Goal: Ask a question

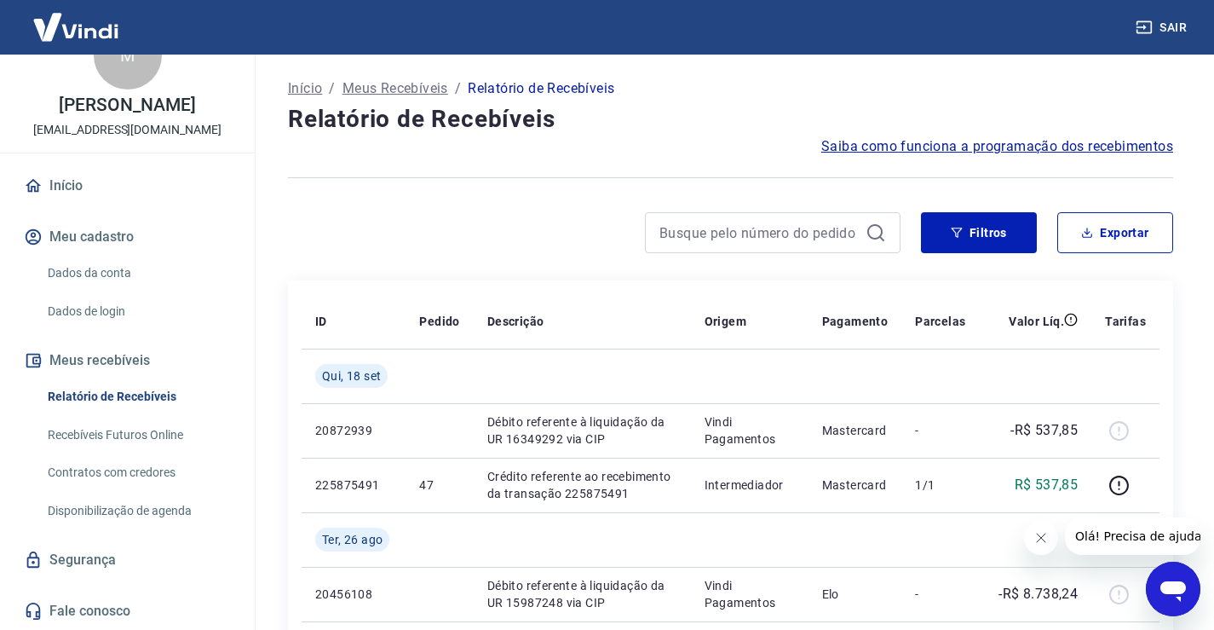
scroll to position [85, 0]
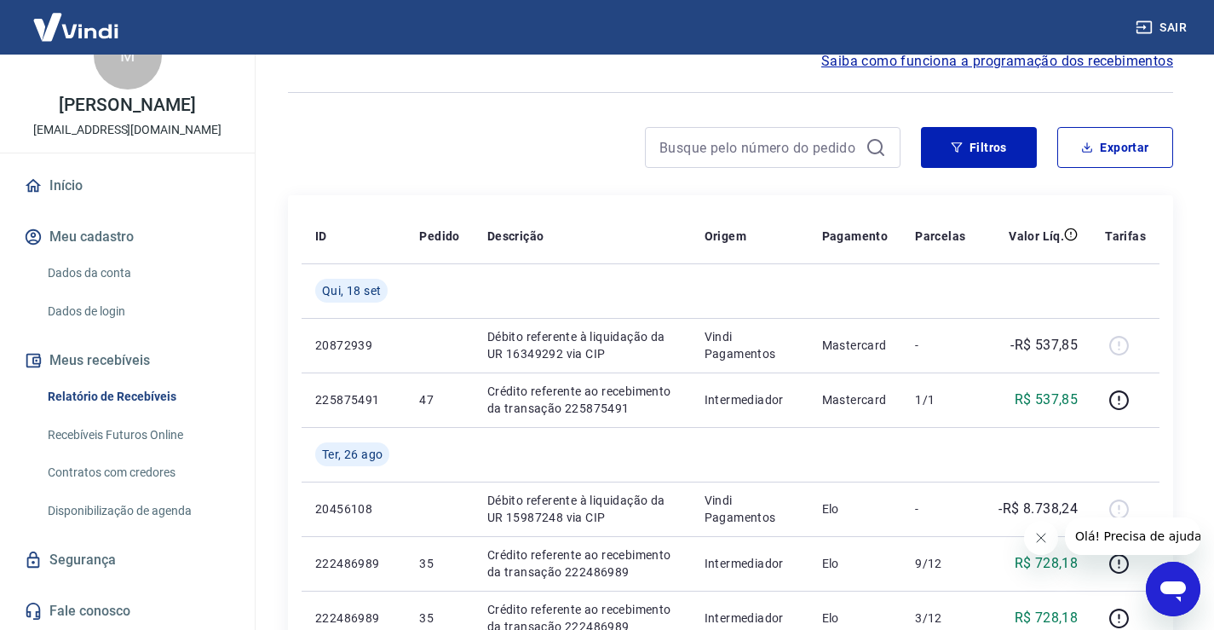
click at [87, 607] on link "Fale conosco" at bounding box center [127, 610] width 214 height 37
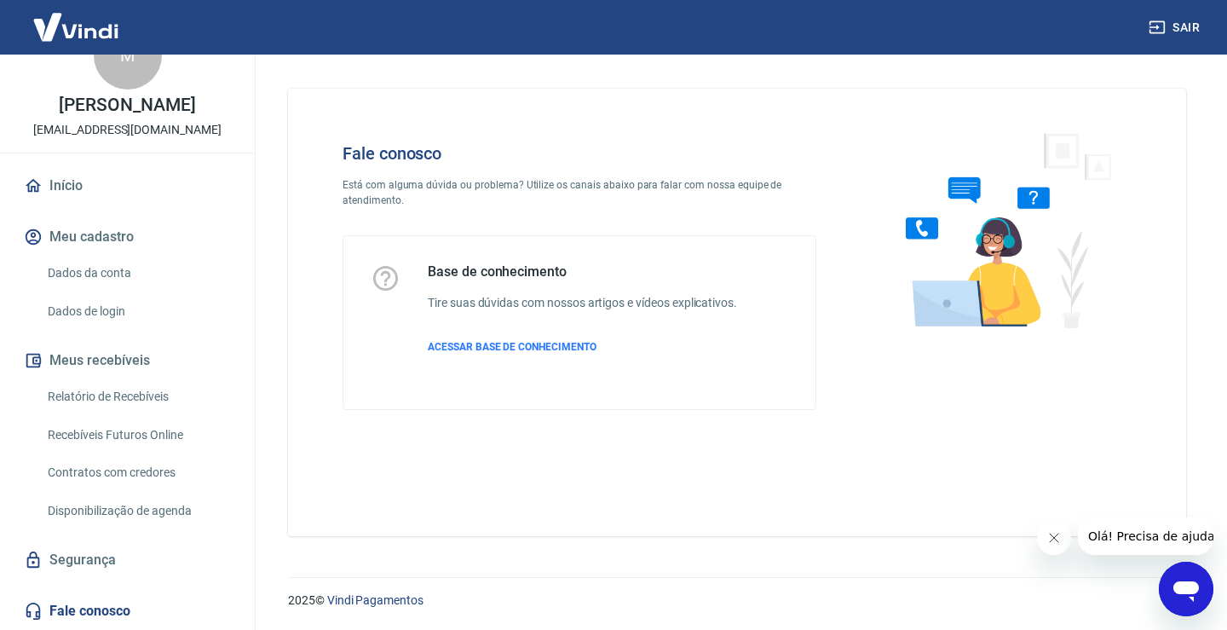
click at [1185, 585] on icon "Abrir janela de mensagens" at bounding box center [1186, 591] width 26 height 20
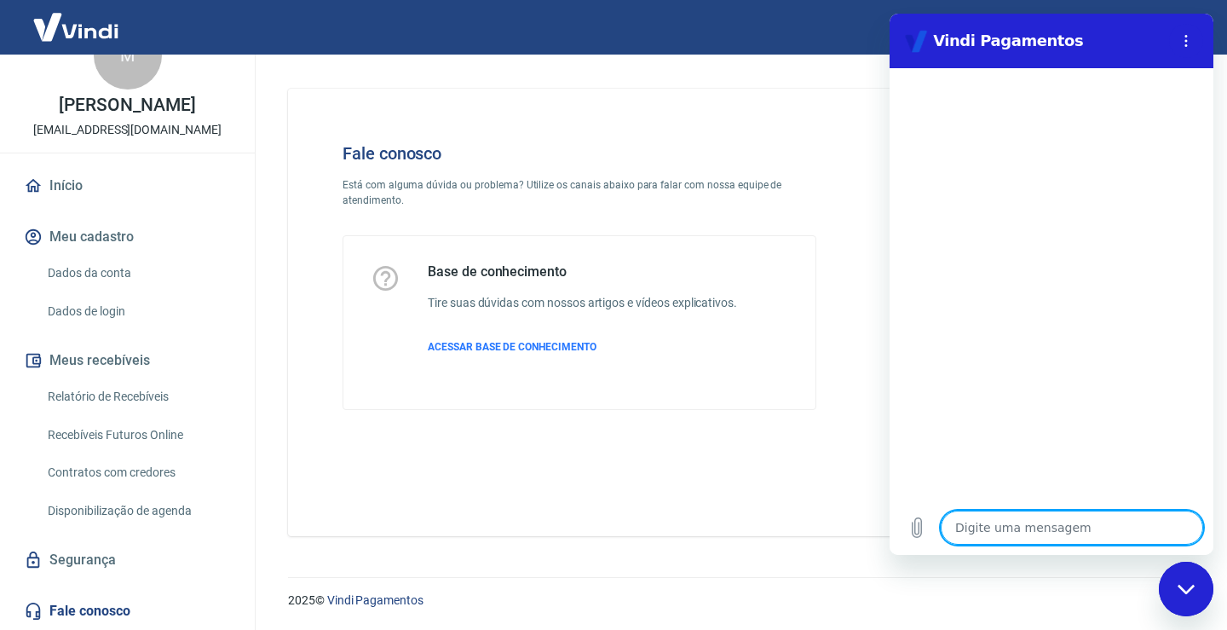
type textarea "B"
type textarea "x"
type textarea "Bo"
type textarea "x"
type textarea "Bom"
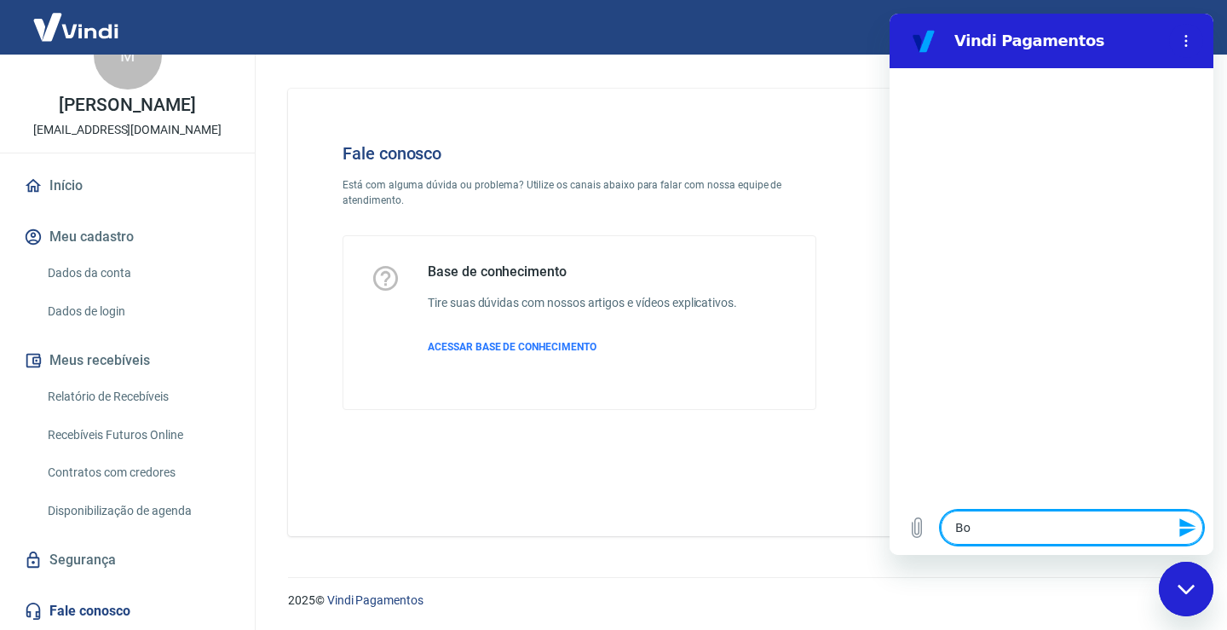
type textarea "x"
type textarea "Bom"
type textarea "x"
type textarea "Bom d"
type textarea "x"
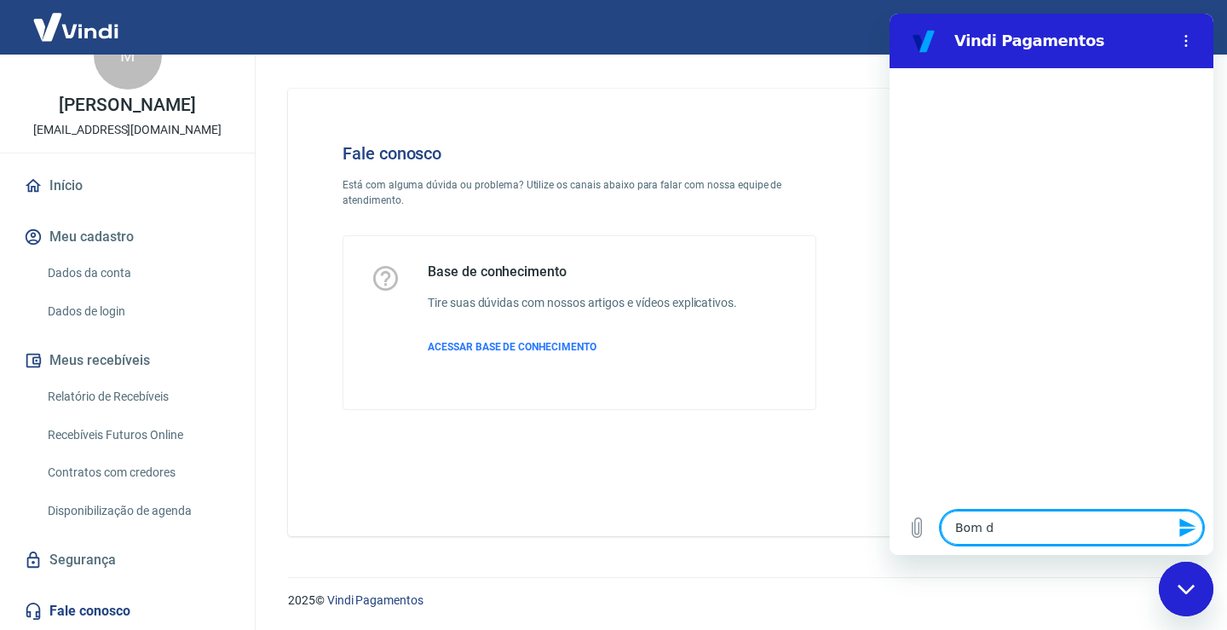
type textarea "Bom di"
type textarea "x"
type textarea "Bom dia"
type textarea "x"
type textarea "Bom dia,"
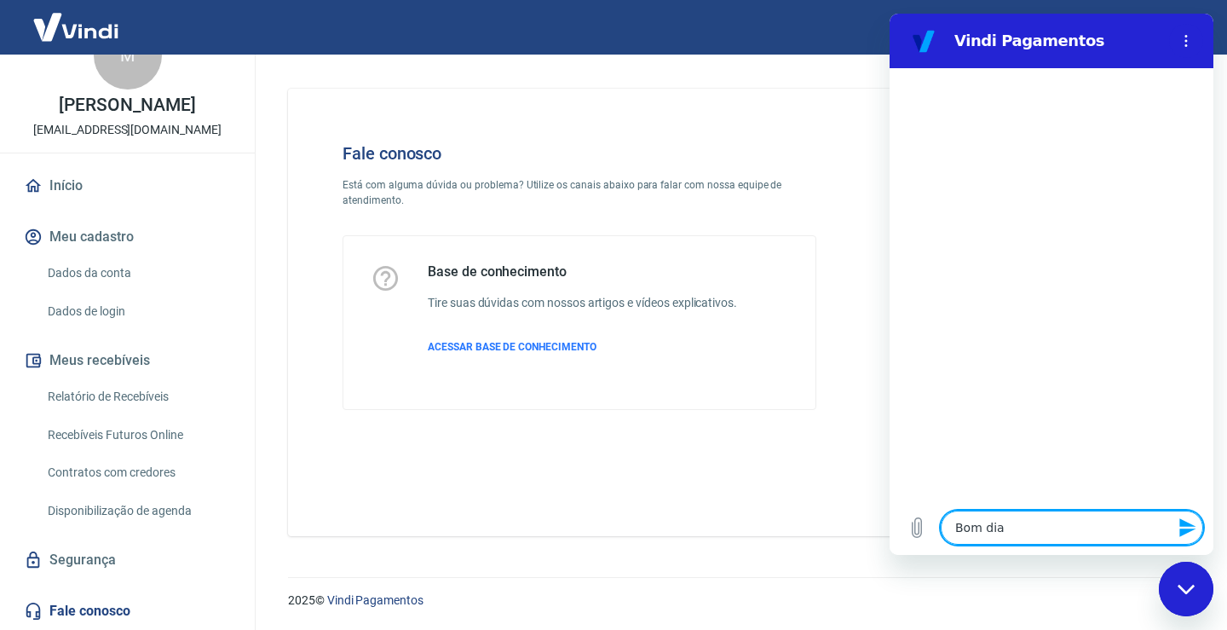
type textarea "x"
type textarea "Bom dia,"
type textarea "x"
type textarea "Bom dia, t"
type textarea "x"
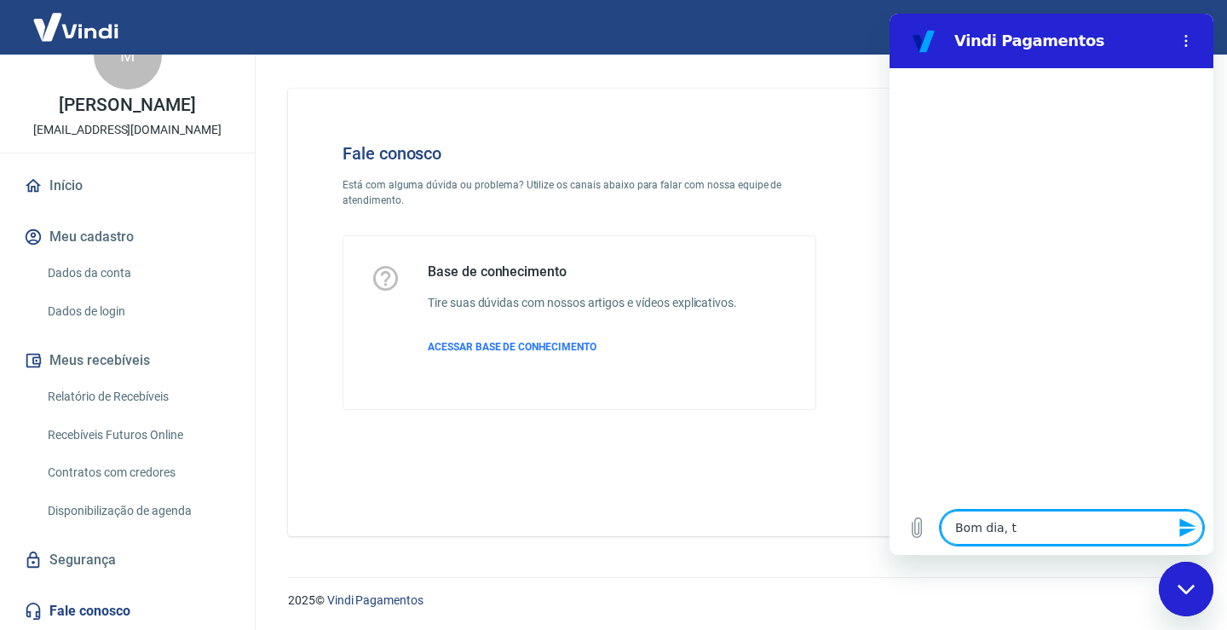
type textarea "Bom dia, tu"
type textarea "x"
type textarea "Bom dia, tud"
type textarea "x"
type textarea "Bom dia, tudo"
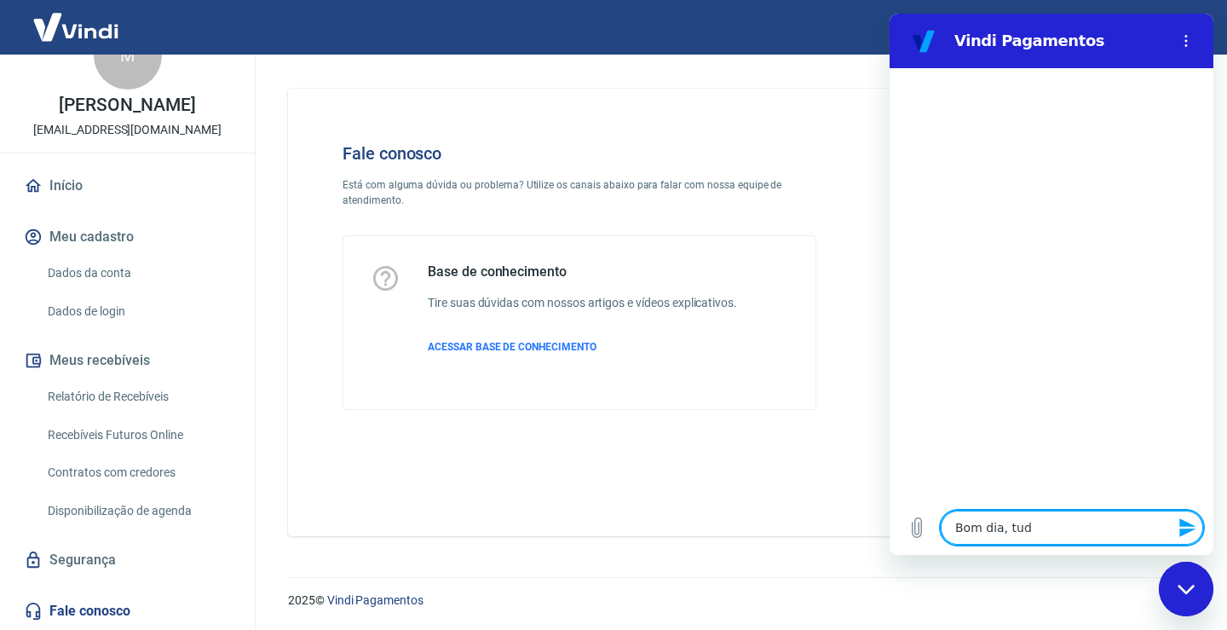
type textarea "x"
type textarea "Bom dia, tudo"
type textarea "x"
type textarea "Bom dia, tudo b"
type textarea "x"
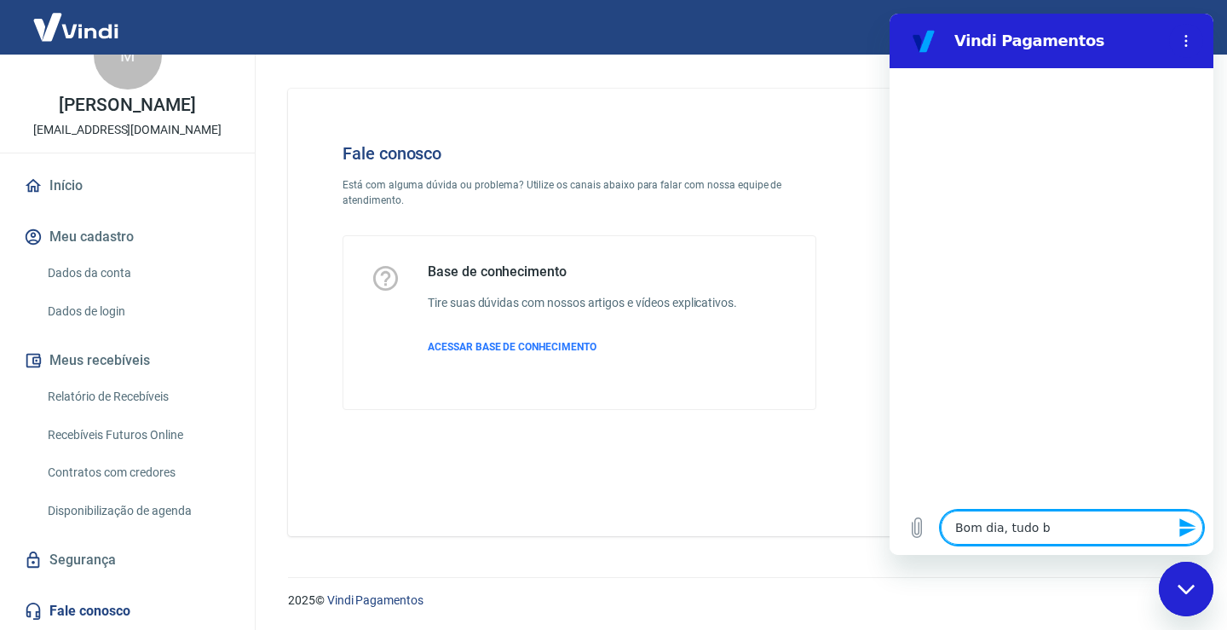
type textarea "Bom dia, tudo be"
type textarea "x"
type textarea "Bom dia, tudo bem"
type textarea "x"
type textarea "Bom dia, tudo bem?"
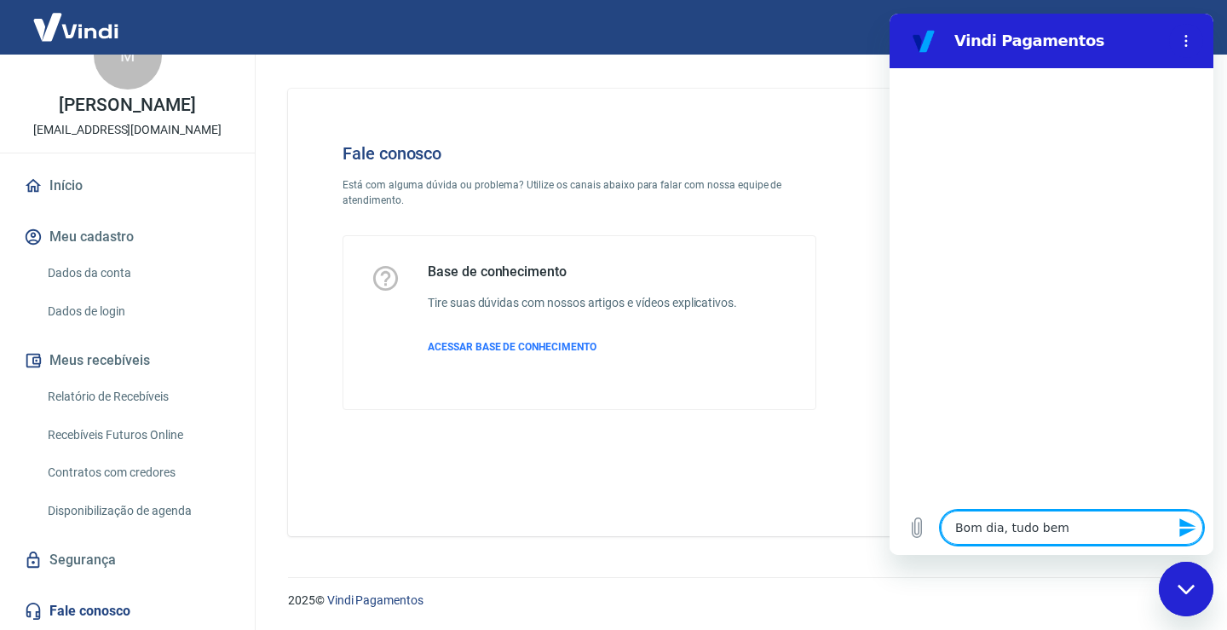
type textarea "x"
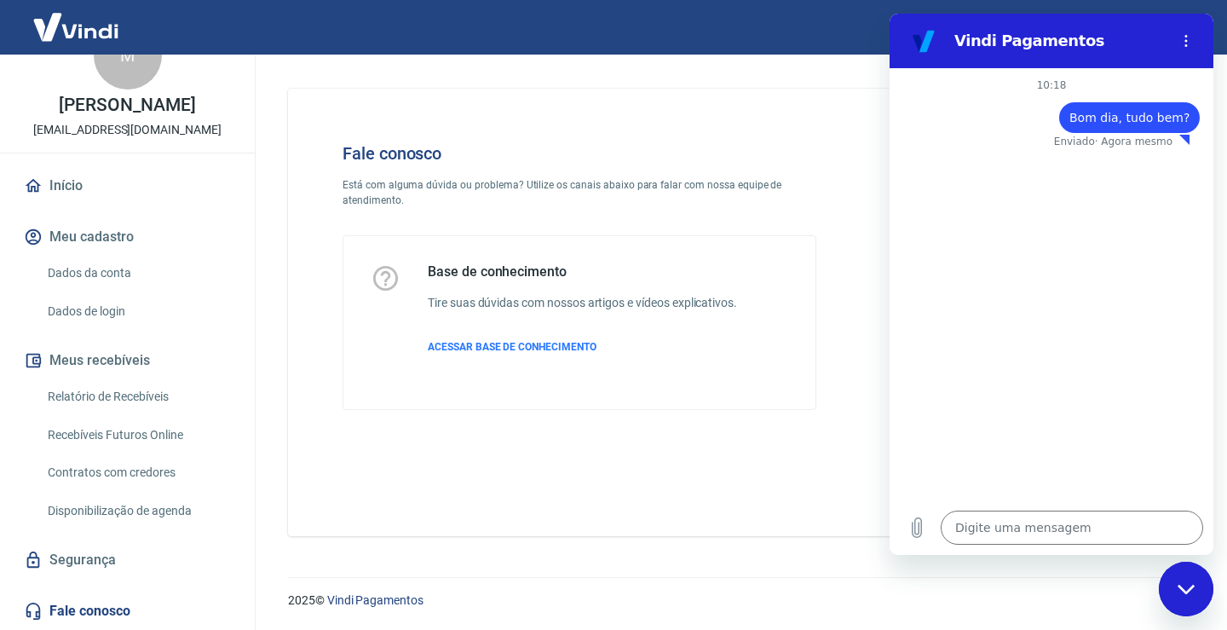
type textarea "x"
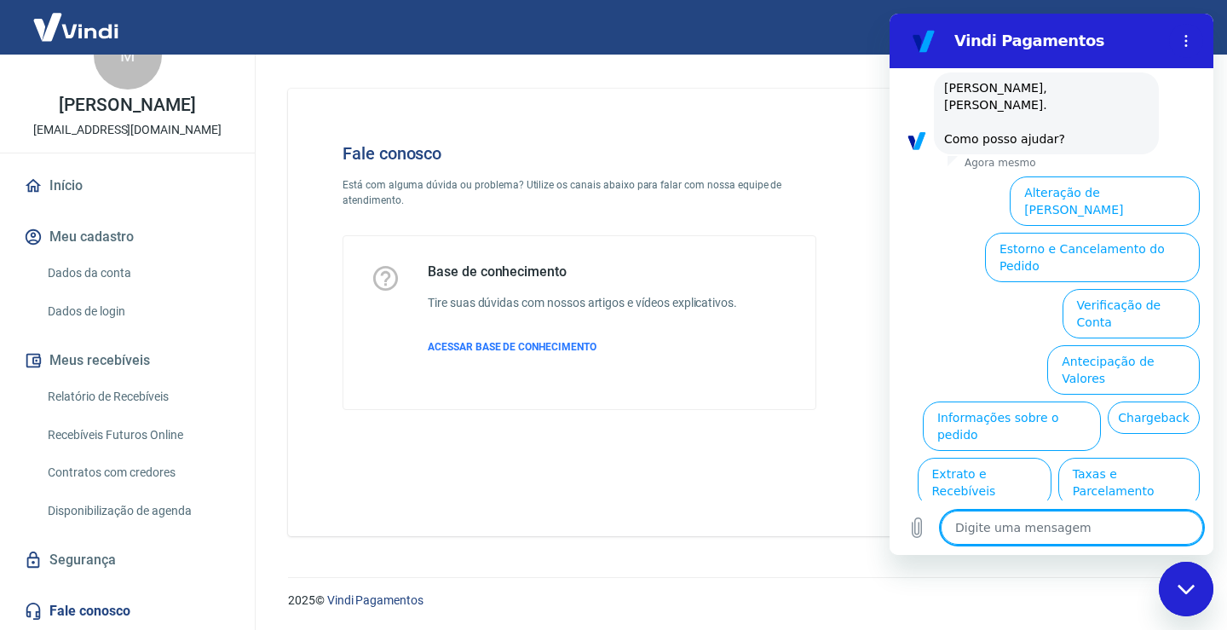
scroll to position [95, 0]
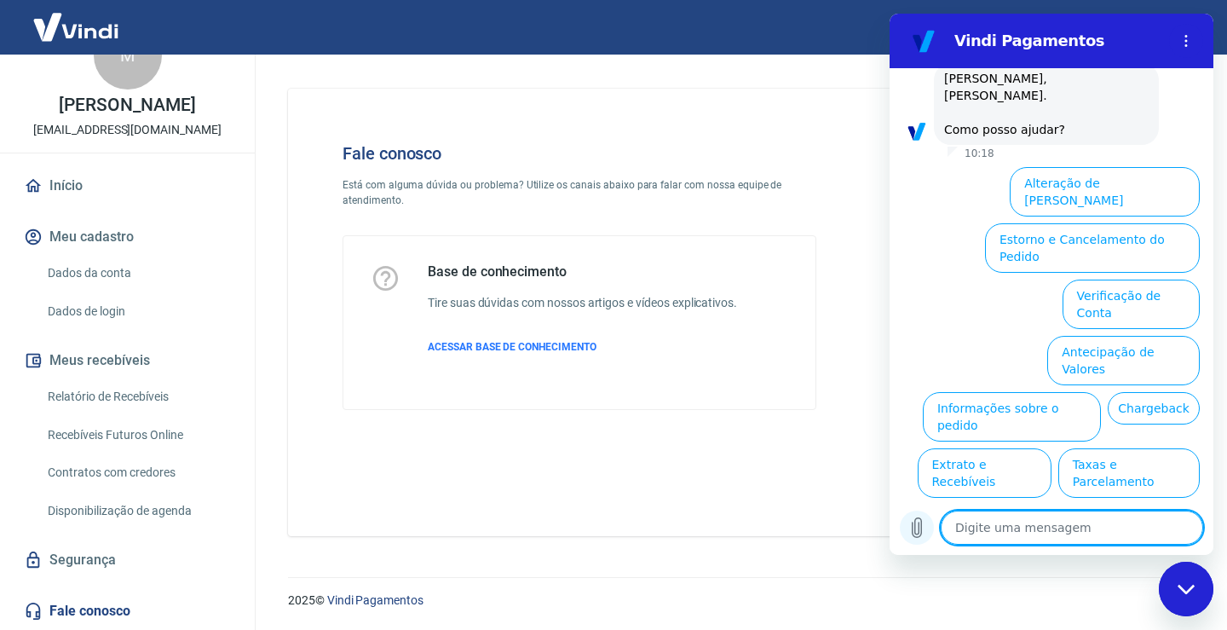
click at [922, 531] on icon "Carregar arquivo" at bounding box center [916, 528] width 9 height 20
click at [1009, 539] on textarea at bounding box center [1071, 527] width 262 height 34
type textarea "q"
type textarea "x"
type textarea "qu"
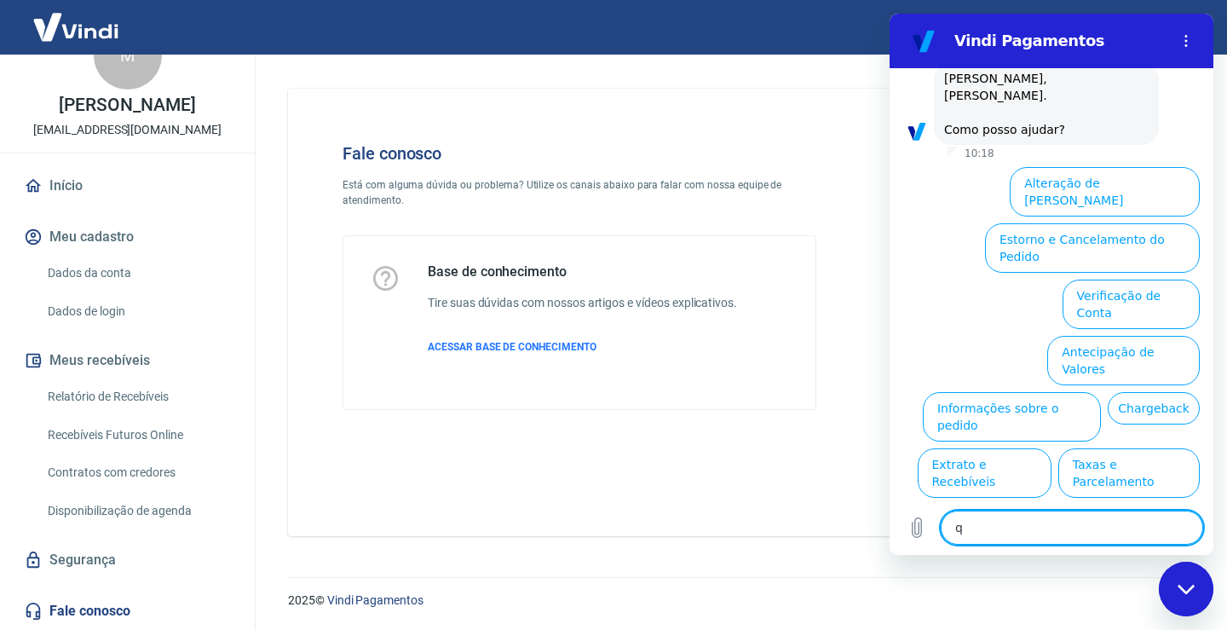
type textarea "x"
type textarea "qua"
type textarea "x"
type textarea "quan"
type textarea "x"
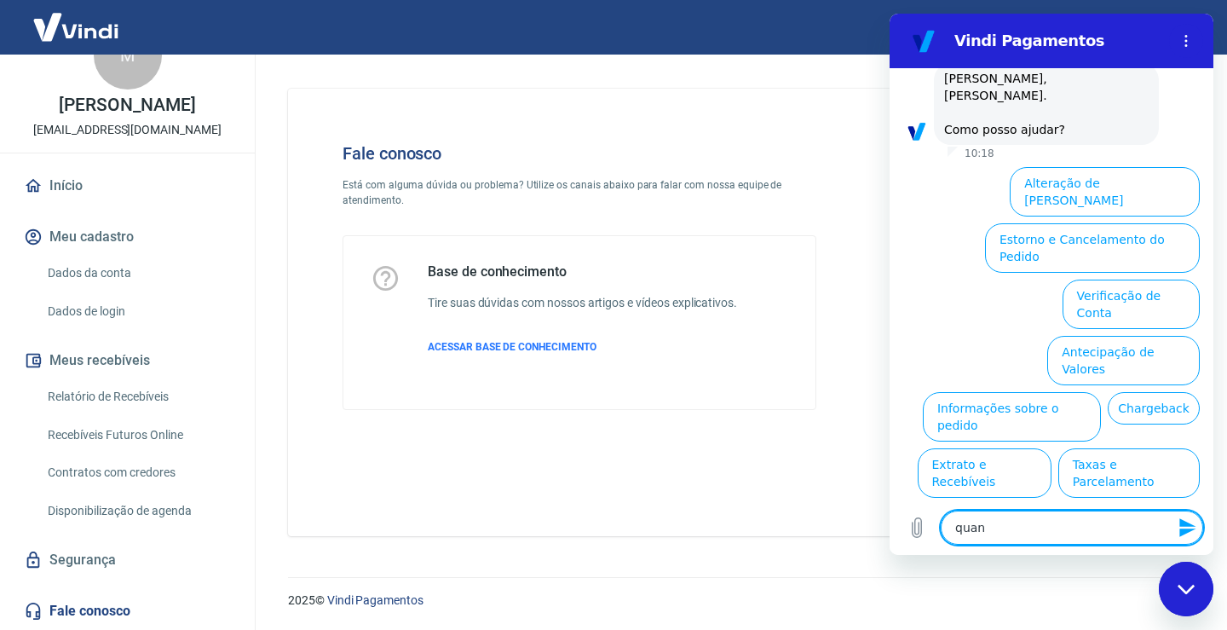
type textarea "quand"
type textarea "x"
type textarea "quando"
type textarea "x"
type textarea "quando"
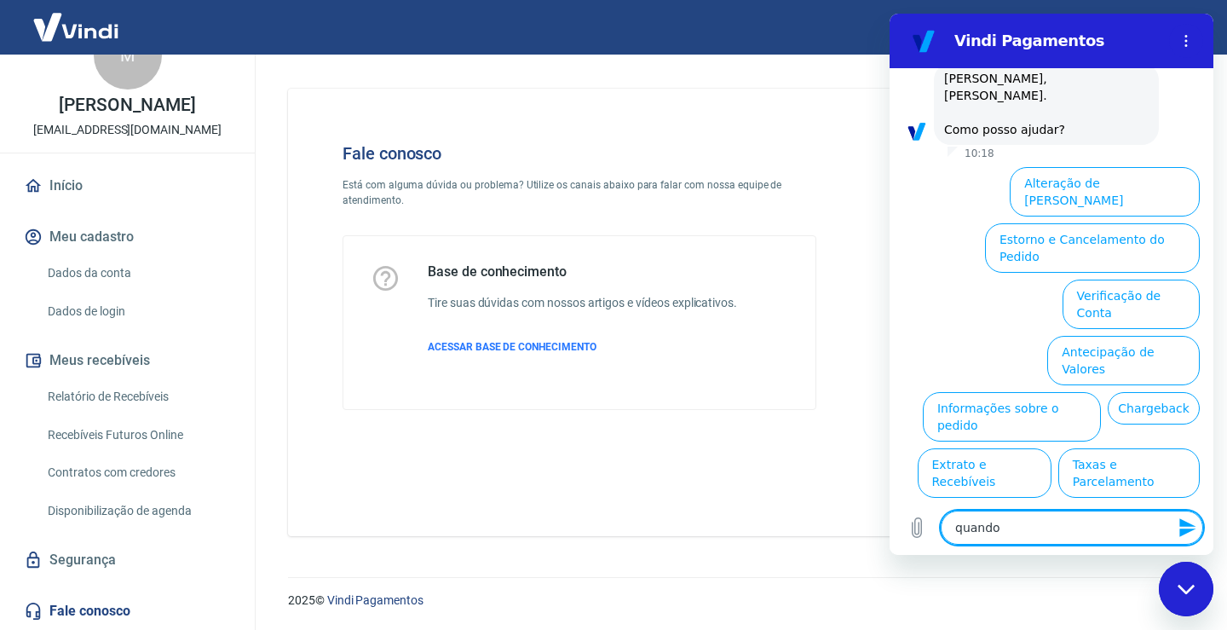
type textarea "x"
type textarea "quando a"
type textarea "x"
type textarea "quando a"
type textarea "x"
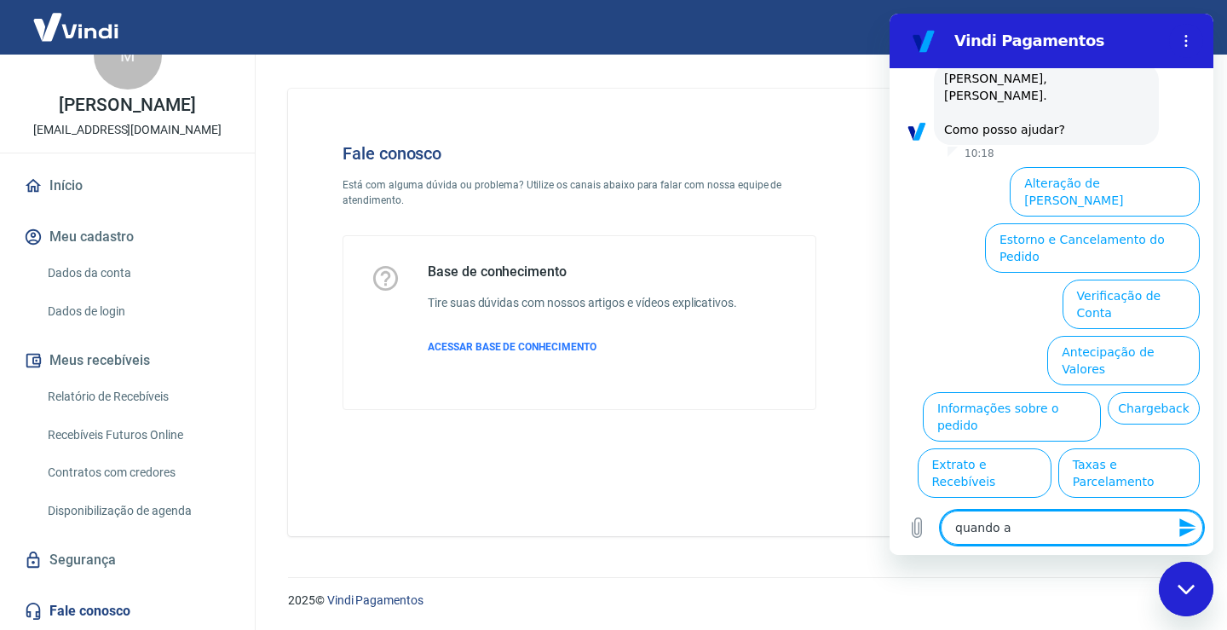
type textarea "quando a c"
type textarea "x"
type textarea "quando a co"
type textarea "x"
type textarea "quando a com"
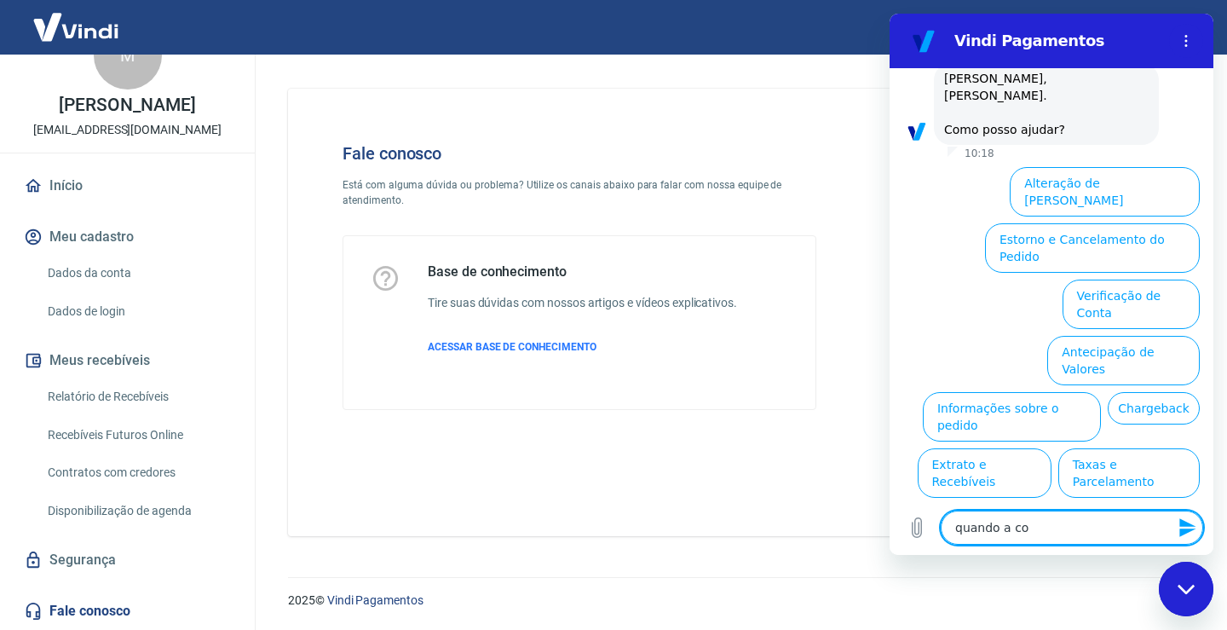
type textarea "x"
type textarea "quando a comp"
type textarea "x"
type textarea "quando a compr"
type textarea "x"
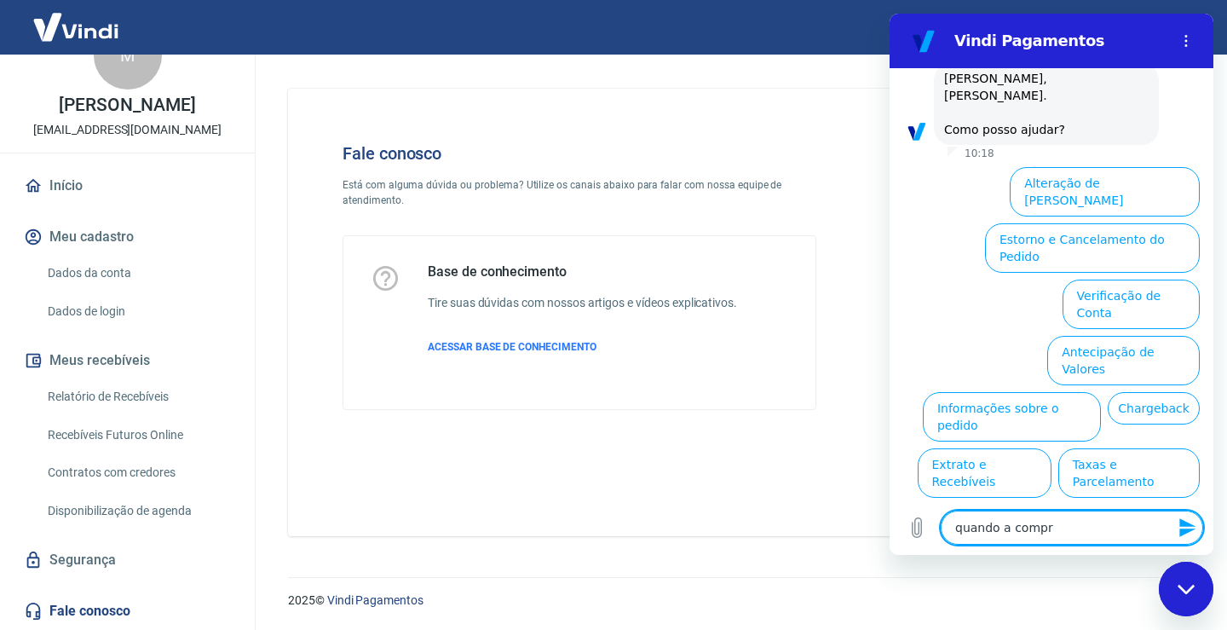
type textarea "quando a compra"
type textarea "x"
type textarea "quando a compra"
type textarea "x"
type textarea "quando a compra d"
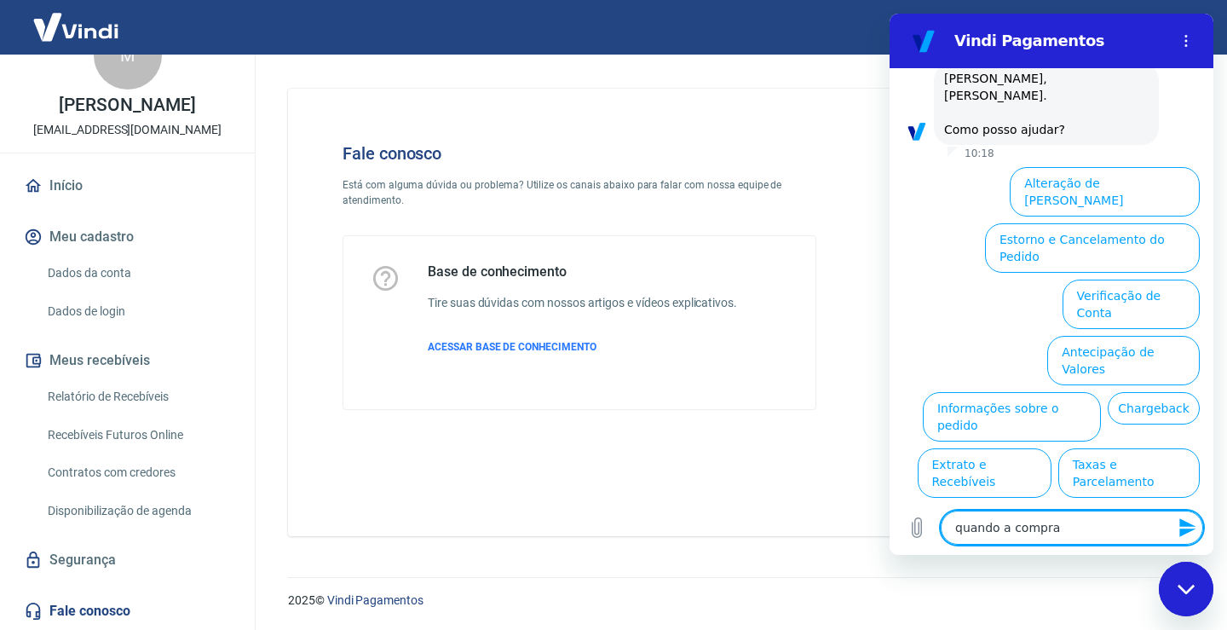
type textarea "x"
type textarea "quando a compra da"
type textarea "x"
type textarea "quando a compra da"
type textarea "x"
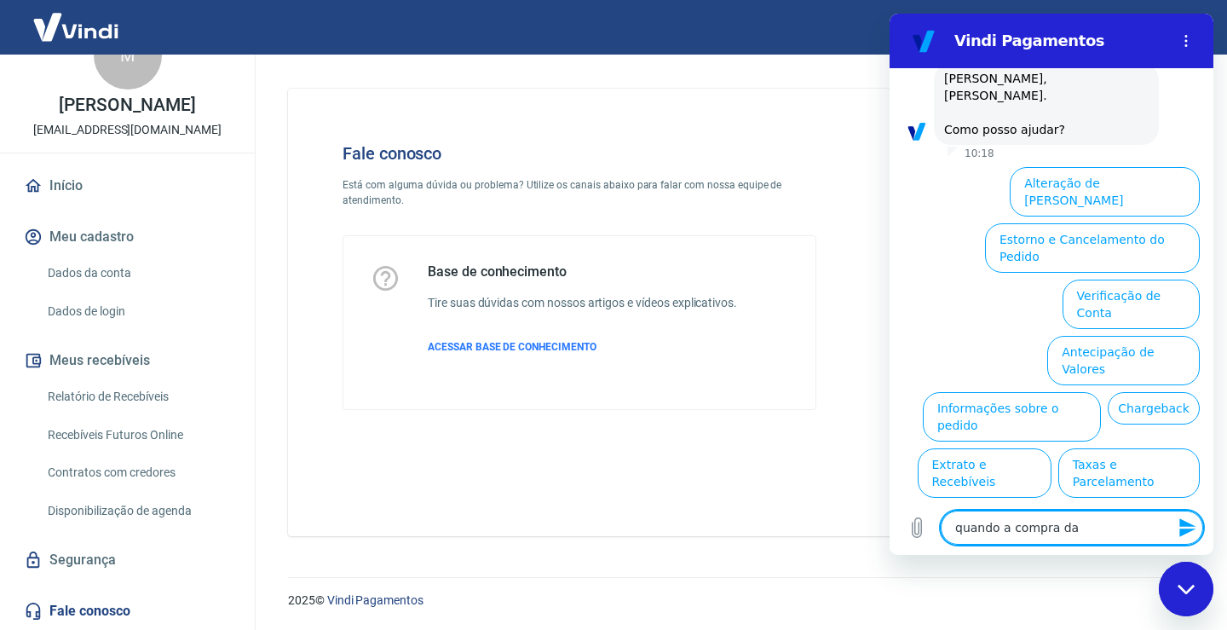
type textarea "quando a compra da r"
type textarea "x"
type textarea "quando a compra da re"
type textarea "x"
type textarea "quando a compra da rep"
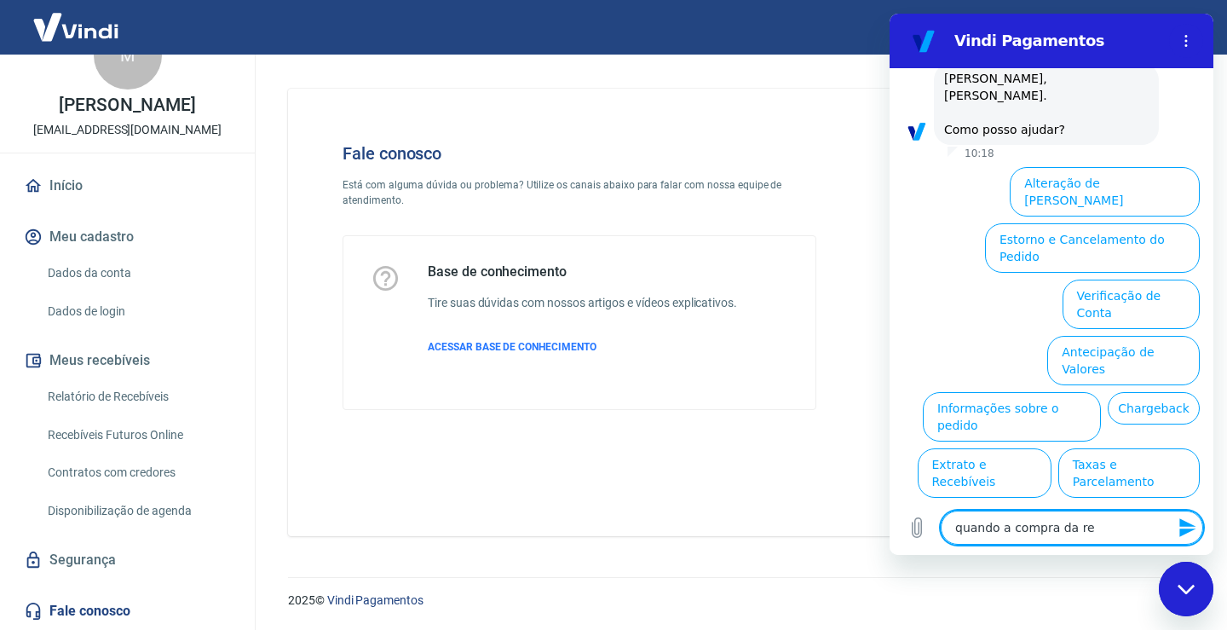
type textarea "x"
type textarea "quando a compra da repr"
type textarea "x"
type textarea "quando a compra da repro"
type textarea "x"
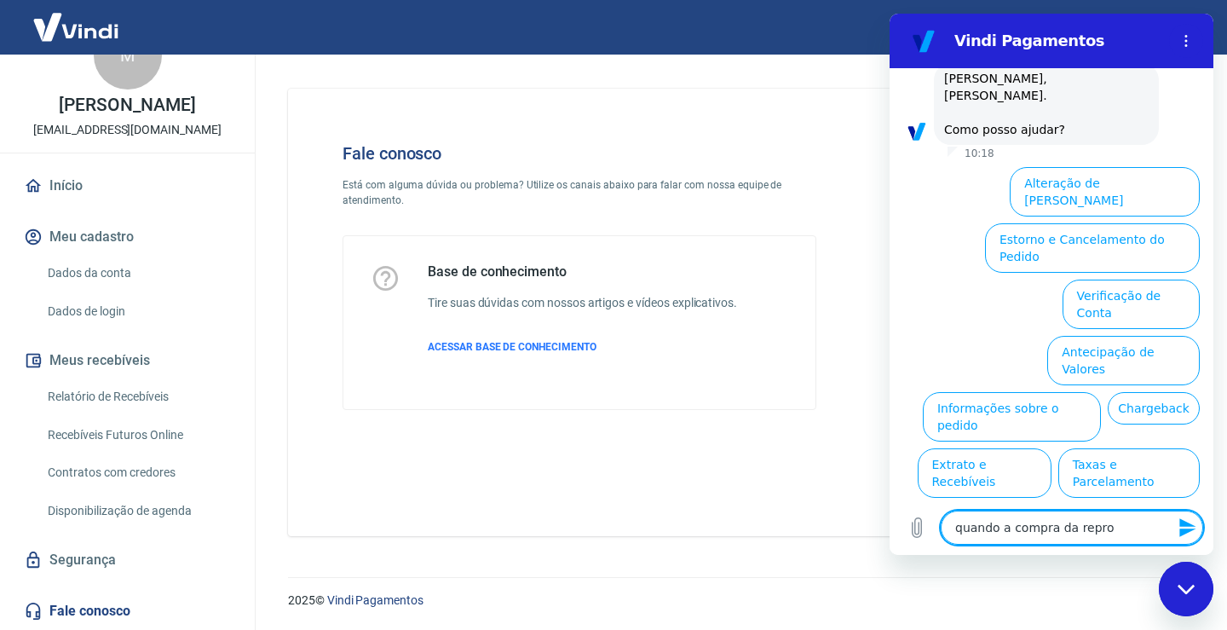
type textarea "quando a compra da reprov"
type textarea "x"
type textarea "quando a compra da reprova"
type textarea "x"
type textarea "quando a compra da reprovad"
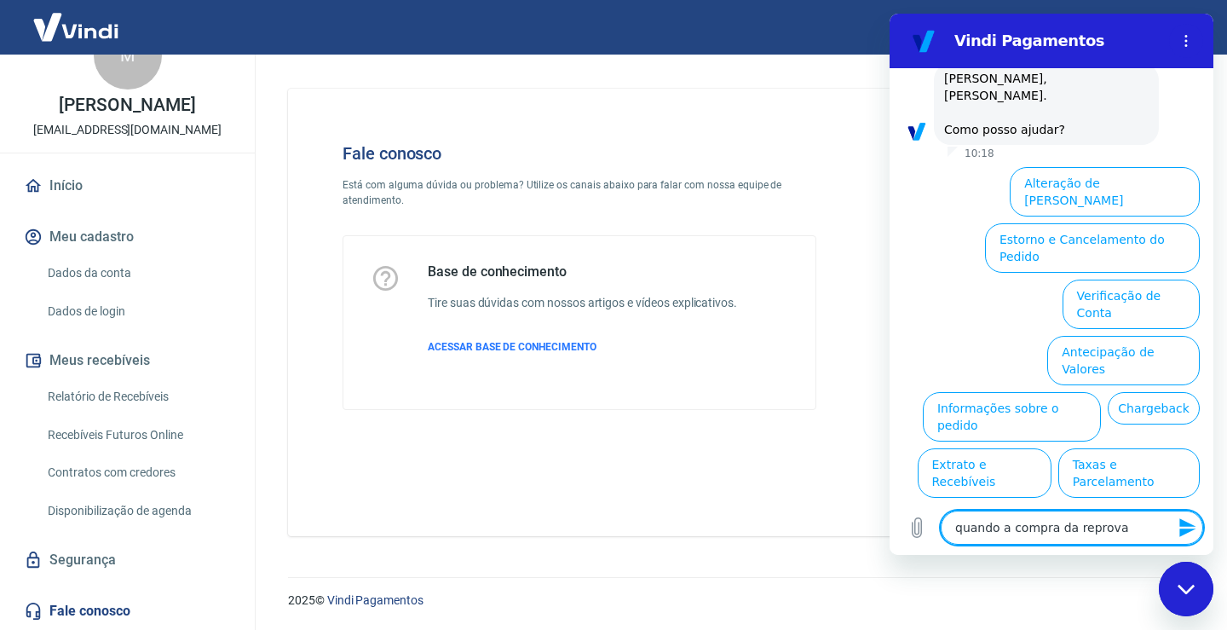
type textarea "x"
type textarea "quando a compra da reprovado"
type textarea "x"
type textarea "quando a compra da reprovado,"
type textarea "x"
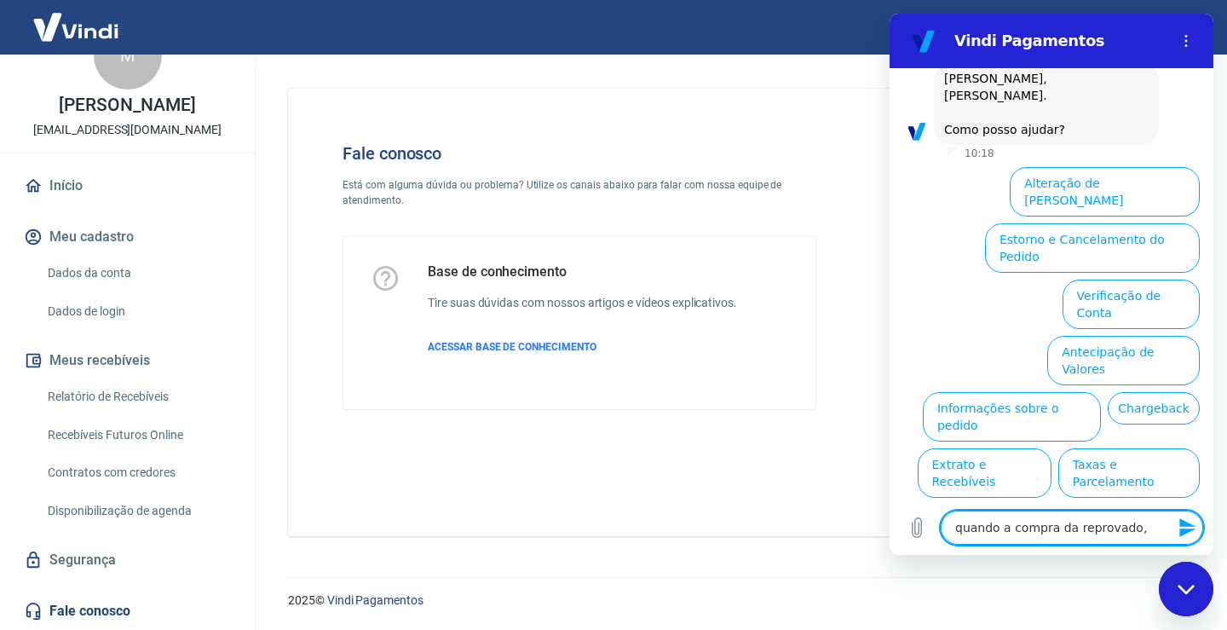
type textarea "quando a compra da reprovado,"
type textarea "x"
type textarea "quando a compra da reprovado, c"
type textarea "x"
type textarea "quando a compra da reprovado, co"
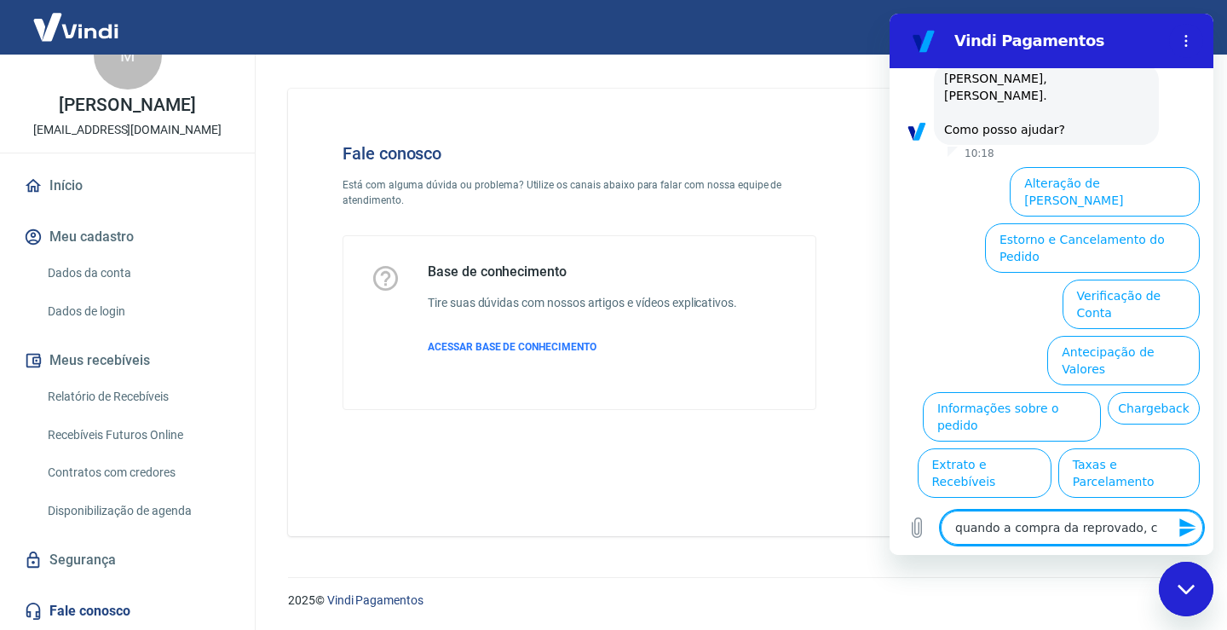
type textarea "x"
type textarea "quando a compra da reprovado, con"
type textarea "x"
type textarea "quando a compra da reprovado, cons"
type textarea "x"
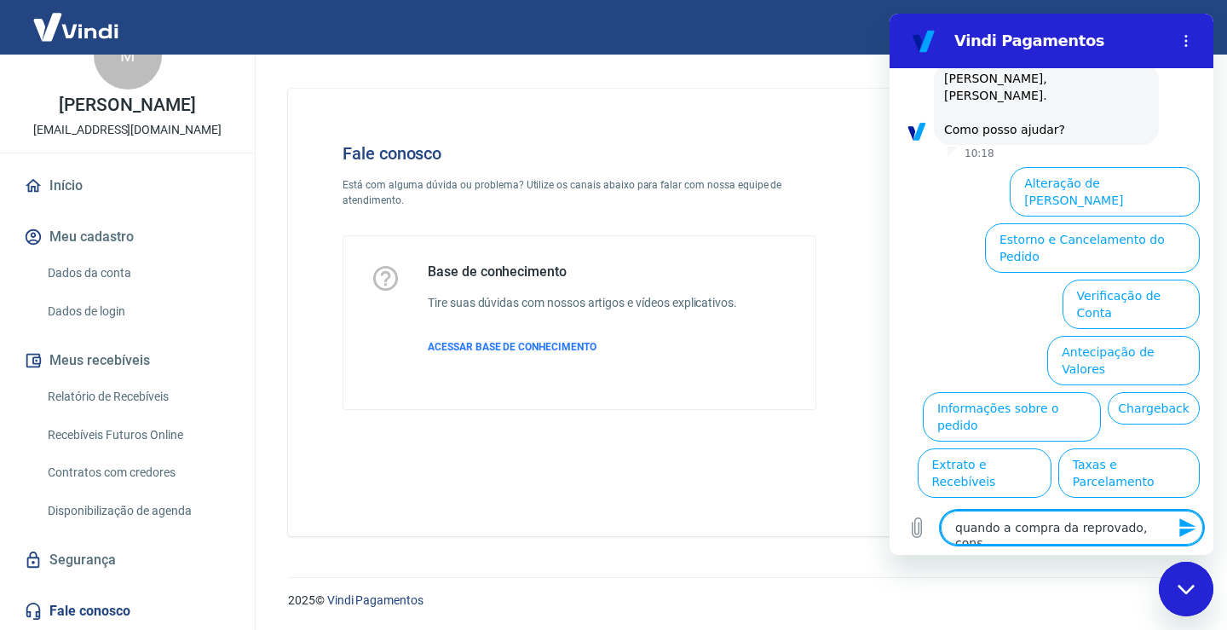
type textarea "quando a compra da reprovado, conse"
type textarea "x"
type textarea "quando a compra da reprovado, conseg"
type textarea "x"
type textarea "quando a compra da reprovado, consegu"
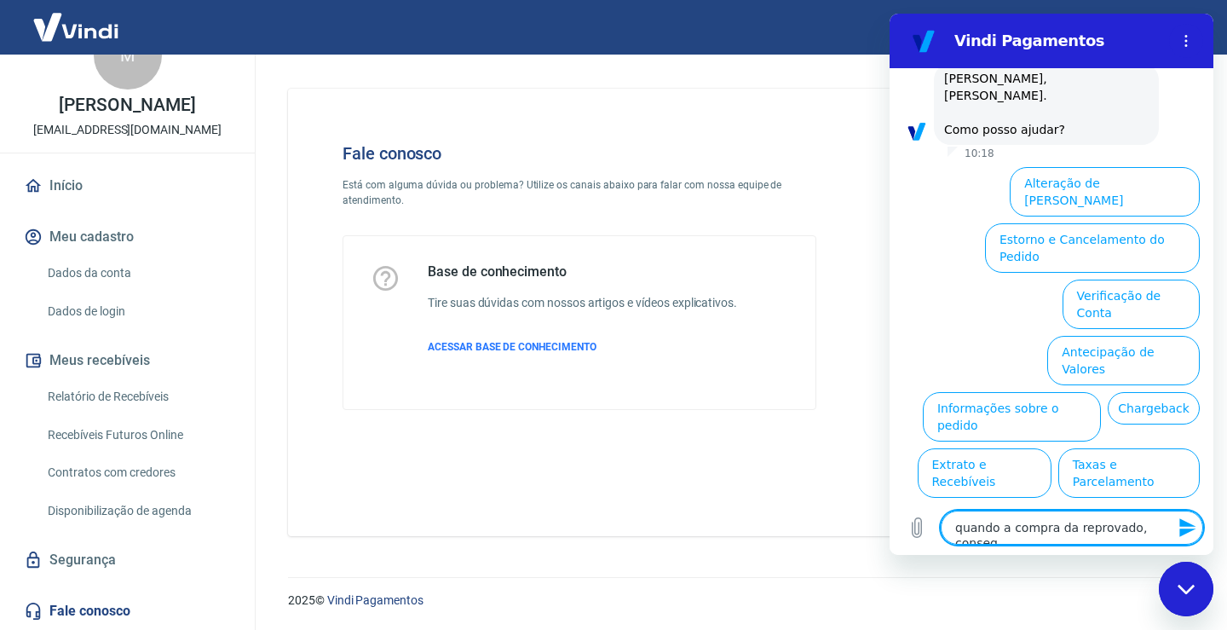
type textarea "x"
type textarea "quando a compra da reprovado, consegue"
type textarea "x"
type textarea "quando a compra da reprovado, consegue"
type textarea "x"
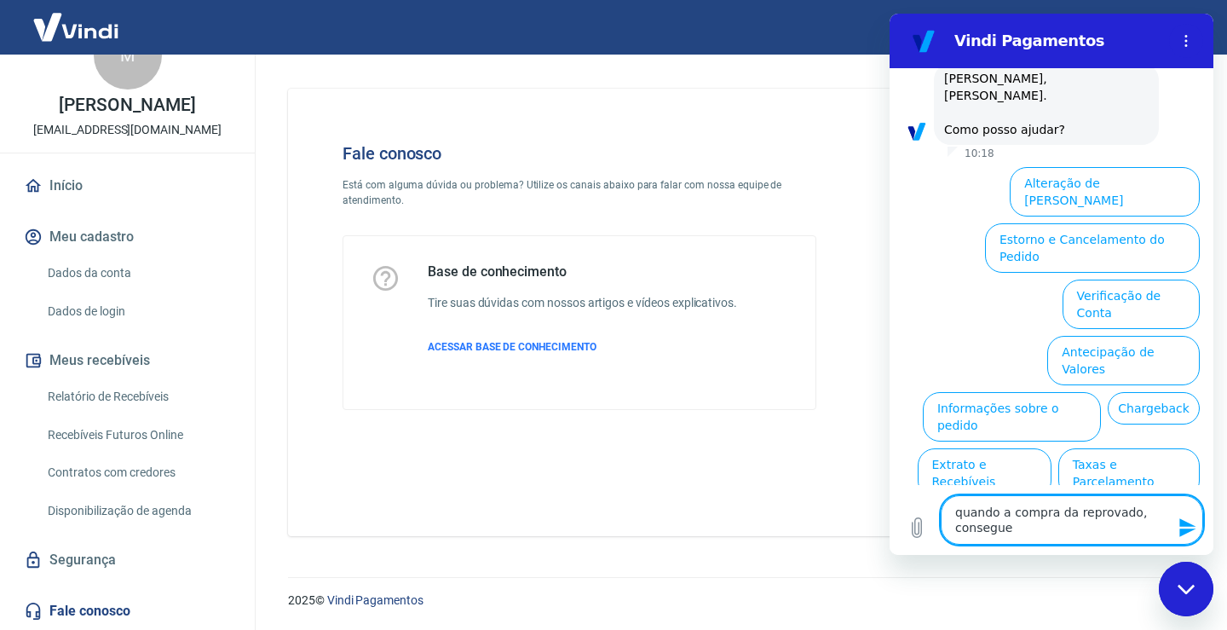
type textarea "quando a compra da reprovado, consegue m"
type textarea "x"
type textarea "quando a compra da reprovado, consegue me"
type textarea "x"
type textarea "quando a compra da reprovado, consegue me"
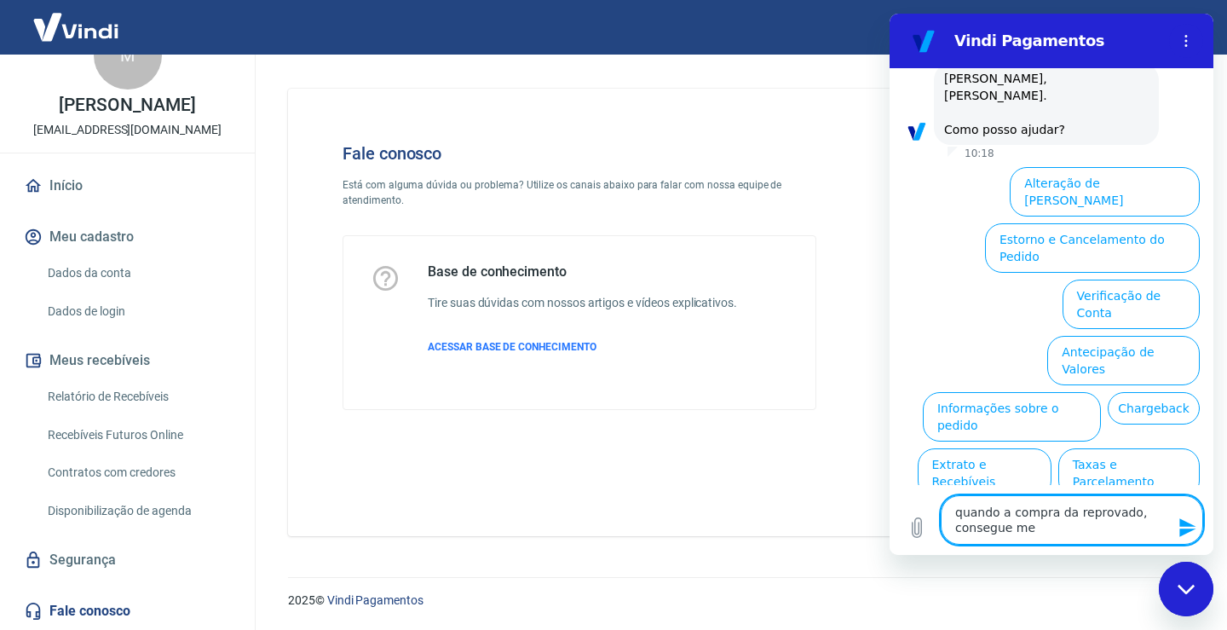
type textarea "x"
type textarea "quando a compra da reprovado, consegue me i"
type textarea "x"
type textarea "quando a compra da reprovado, consegue me in"
type textarea "x"
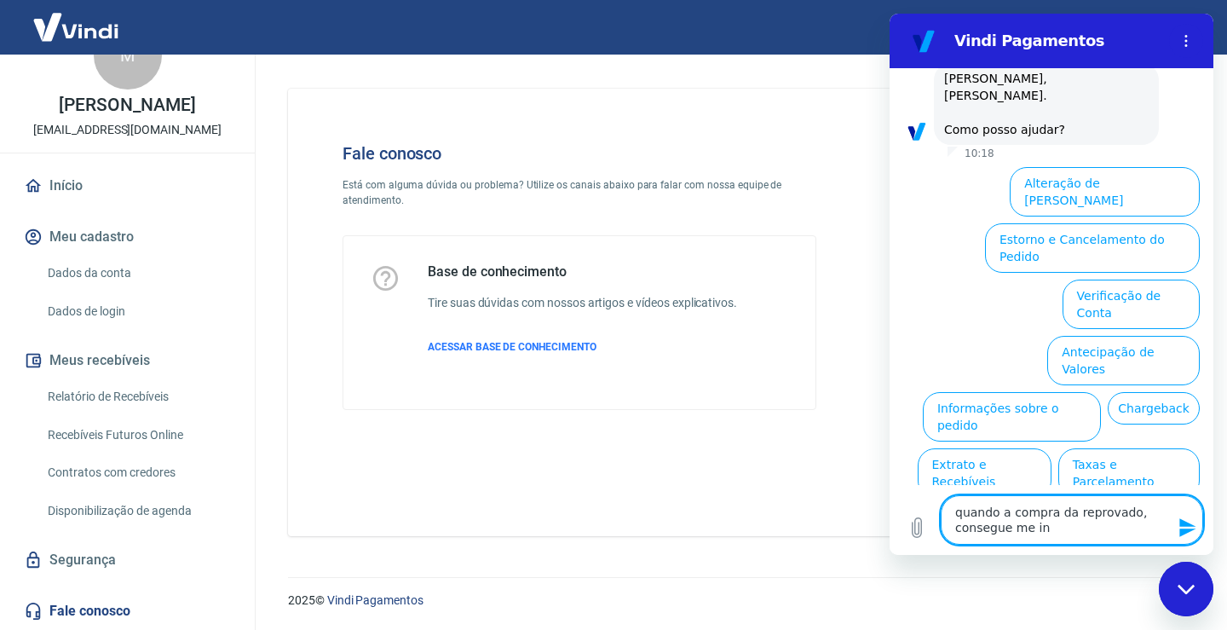
type textarea "quando a compra da reprovado, consegue me inf"
type textarea "x"
type textarea "quando a compra da reprovado, consegue me info"
type textarea "x"
type textarea "quando a compra da reprovado, consegue me infor"
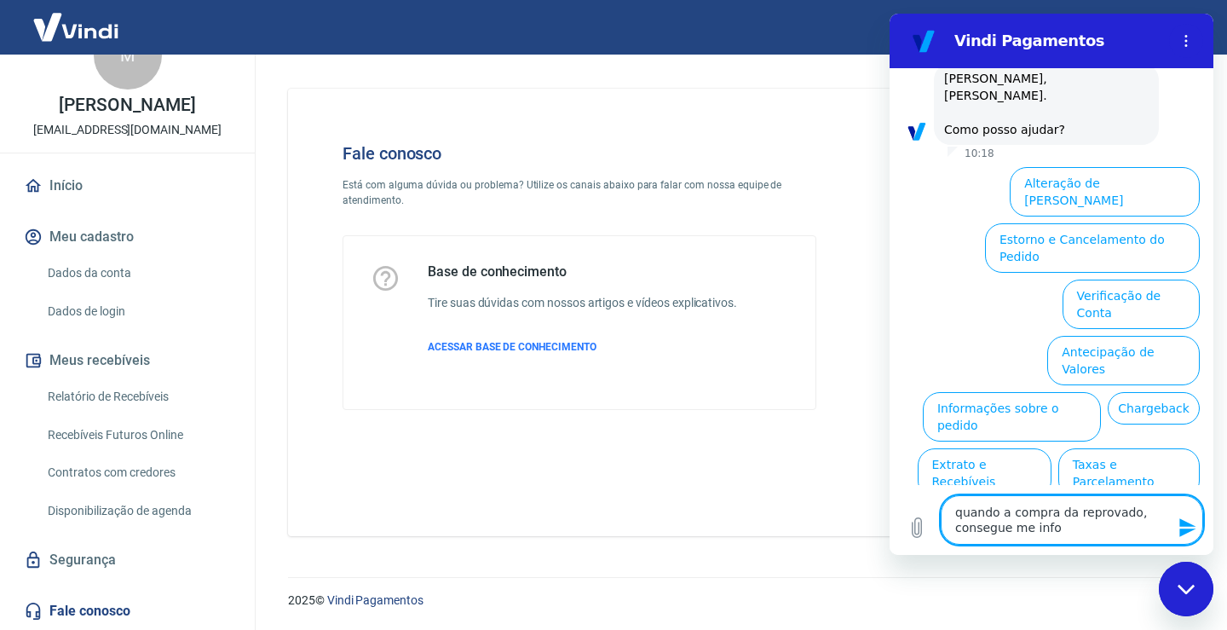
type textarea "x"
type textarea "quando a compra da reprovado, consegue me inform"
type textarea "x"
type textarea "quando a compra da reprovado, consegue me informa"
type textarea "x"
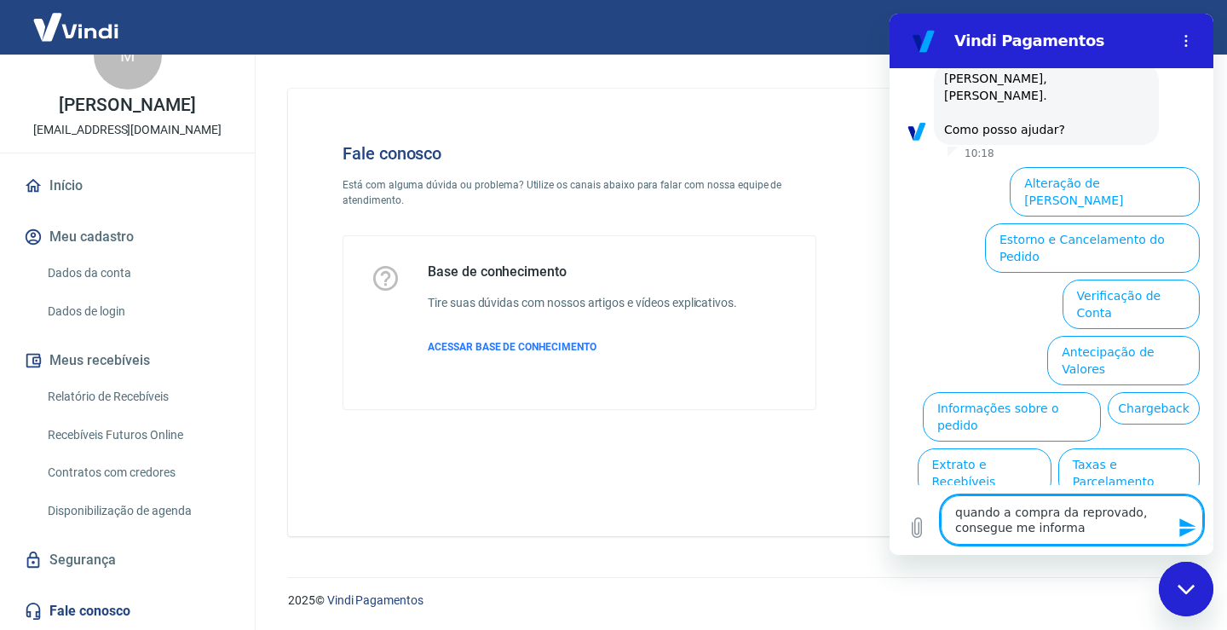
type textarea "quando a compra da reprovado, consegue me informar"
type textarea "x"
type textarea "quando a compra da reprovado, consegue me informar"
type textarea "x"
type textarea "quando a compra da reprovado, consegue me informar o"
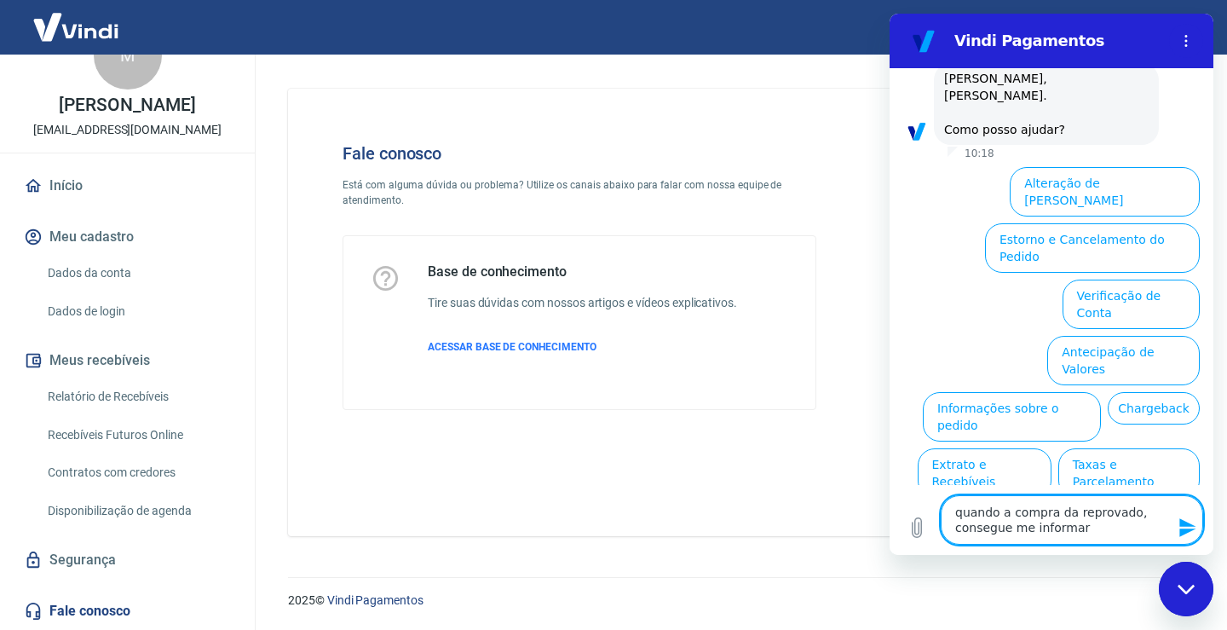
type textarea "x"
type textarea "quando a compra da reprovado, consegue me informar o"
type textarea "x"
type textarea "quando a compra da reprovado, consegue me informar o m"
type textarea "x"
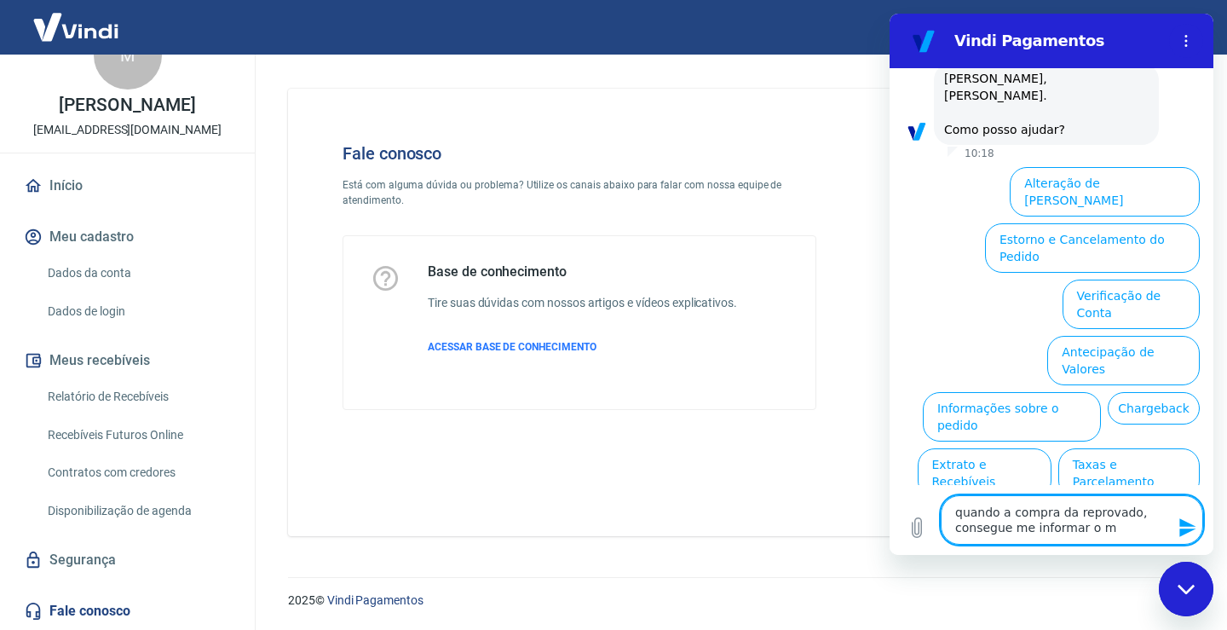
type textarea "quando a compra da reprovado, consegue me informar o mo"
type textarea "x"
type textarea "quando a compra da reprovado, consegue me informar o mot"
type textarea "x"
type textarea "quando a compra da reprovado, consegue me informar o moti"
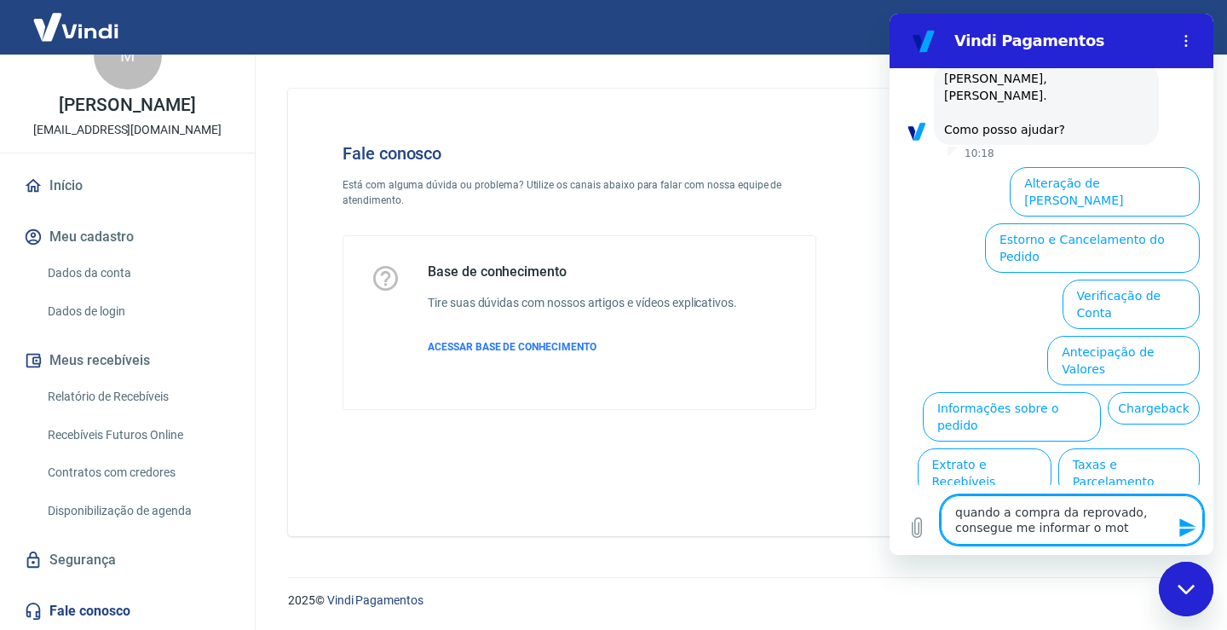
type textarea "x"
type textarea "quando a compra da reprovado, consegue me informar o motiv"
type textarea "x"
type textarea "quando a compra da reprovado, consegue me informar o motivo"
type textarea "x"
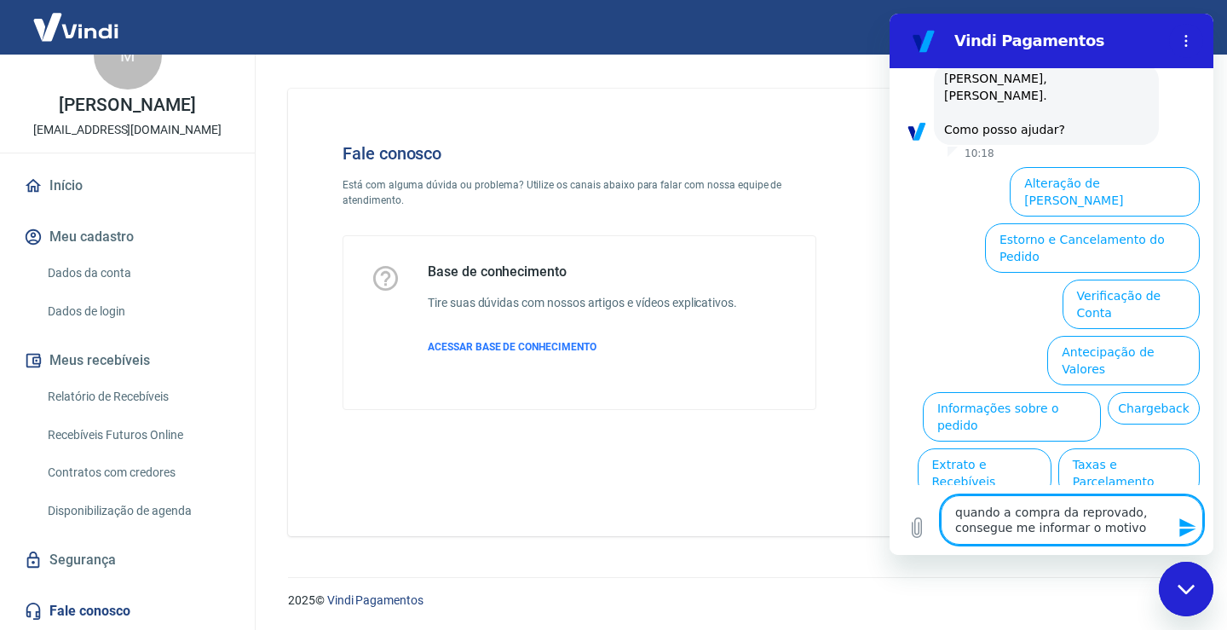
type textarea "quando a compra da reprovado, consegue me informar o motivo"
type textarea "x"
type textarea "quando a compra da reprovado, consegue me informar o motivo p"
type textarea "x"
type textarea "quando a compra da reprovado, consegue me informar o motivo po"
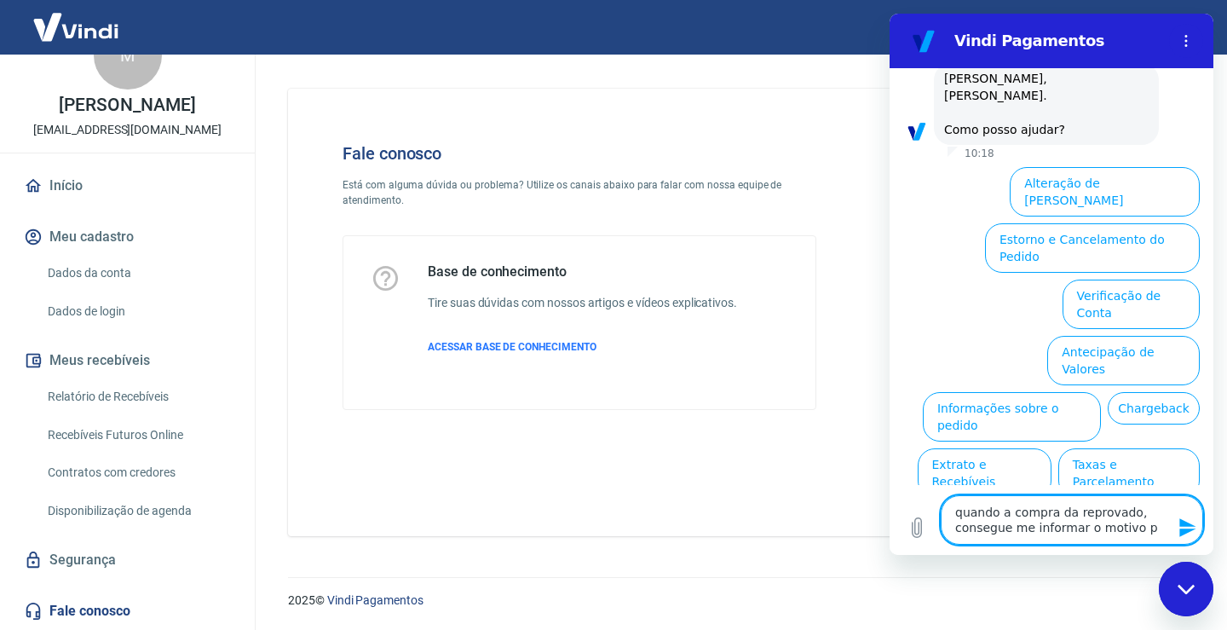
type textarea "x"
type textarea "quando a compra da reprovado, consegue me informar o motivo por"
type textarea "x"
type textarea "quando a compra da reprovado, consegue me informar o motivo por"
type textarea "x"
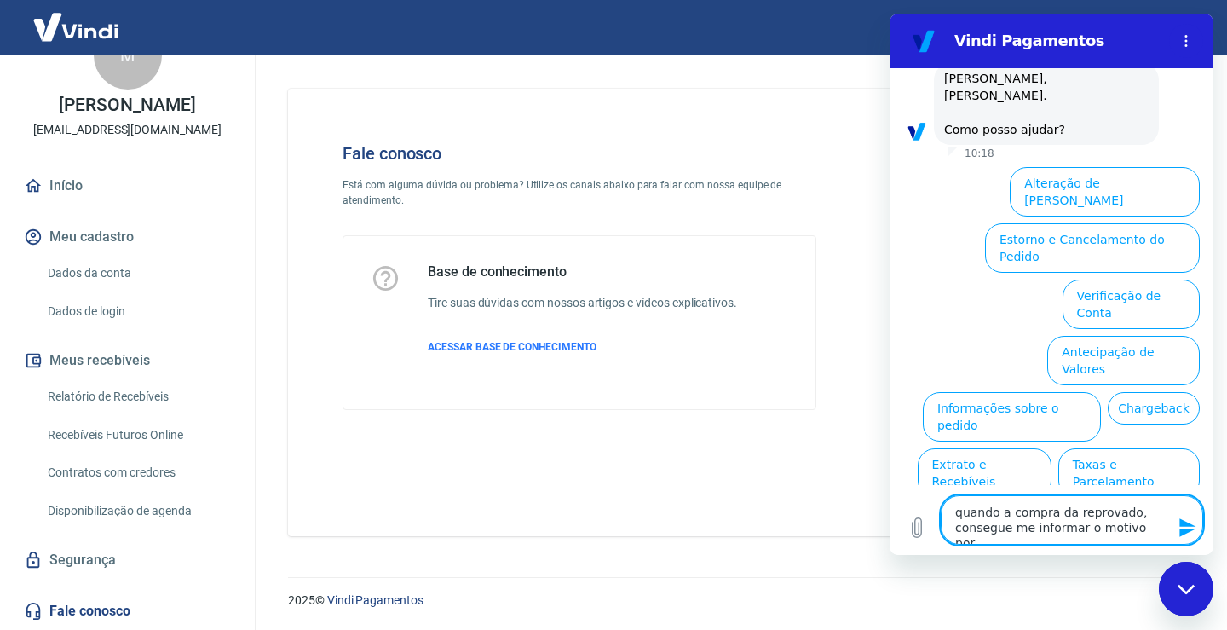
type textarea "quando a compra da reprovado, consegue me informar o motivo por g"
type textarea "x"
type textarea "quando a compra da reprovado, consegue me informar o motivo por ge"
type textarea "x"
type textarea "quando a compra da reprovado, consegue me informar o motivo por gen"
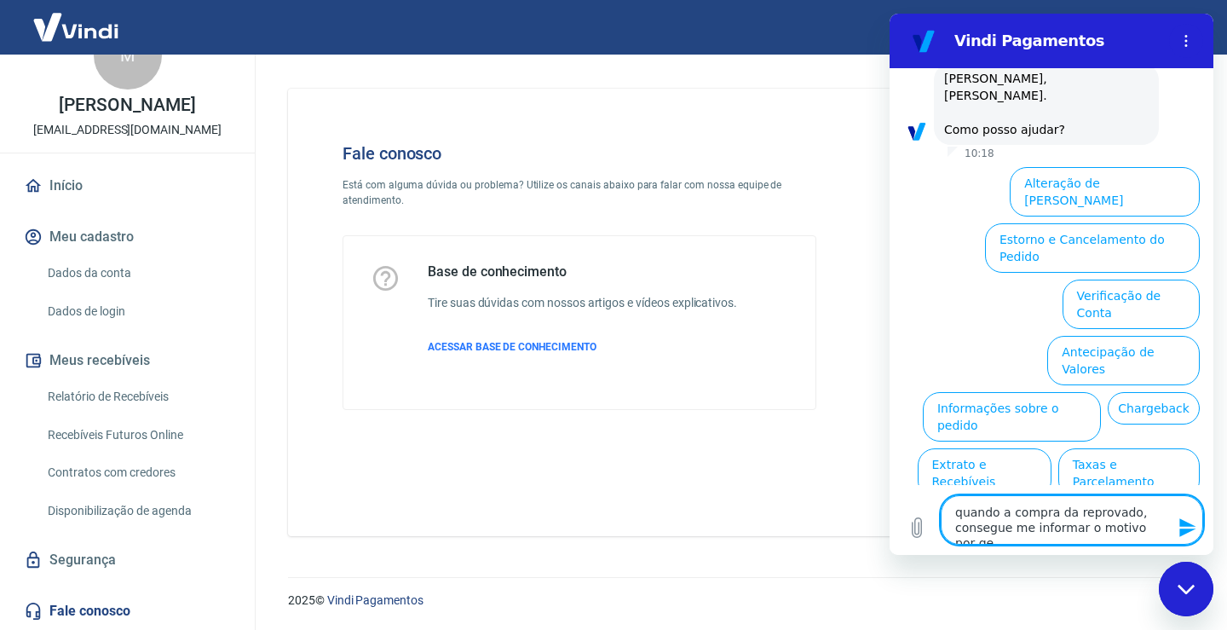
type textarea "x"
type textarea "quando a compra da reprovado, consegue me informar o motivo por gent"
type textarea "x"
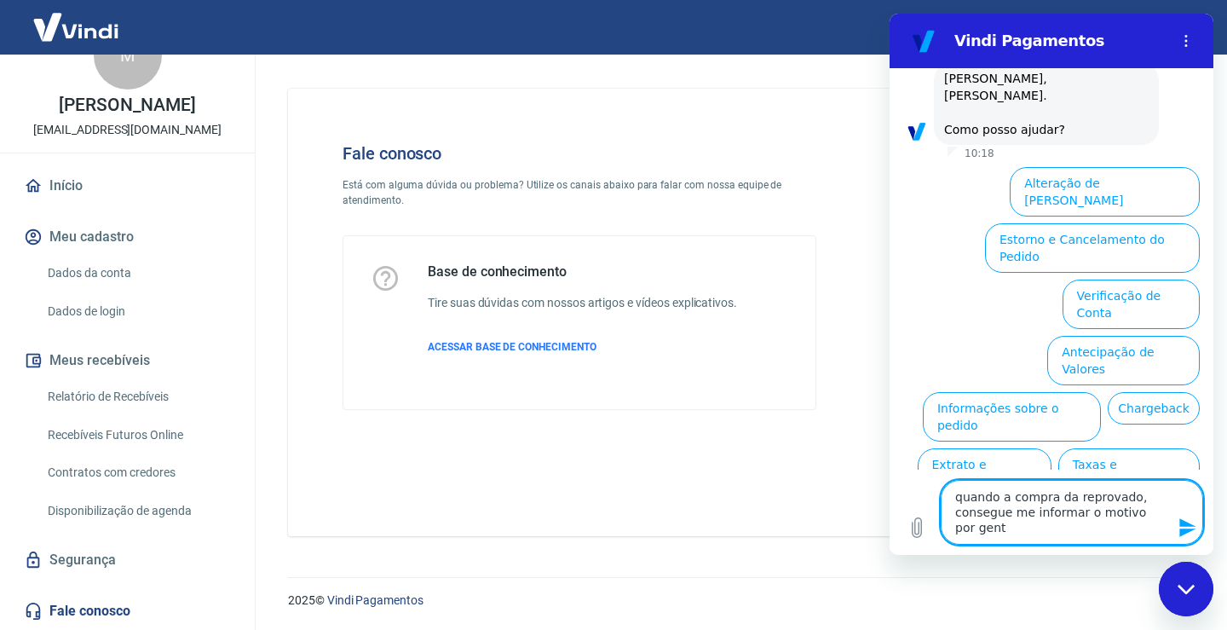
type textarea "quando a compra da reprovado, consegue me informar o motivo por [PERSON_NAME]"
type textarea "x"
type textarea "quando a compra da reprovado, consegue me informar o motivo por [PERSON_NAME]"
type textarea "x"
type textarea "quando a compra da reprovado, consegue me informar o motivo por [PERSON_NAME]"
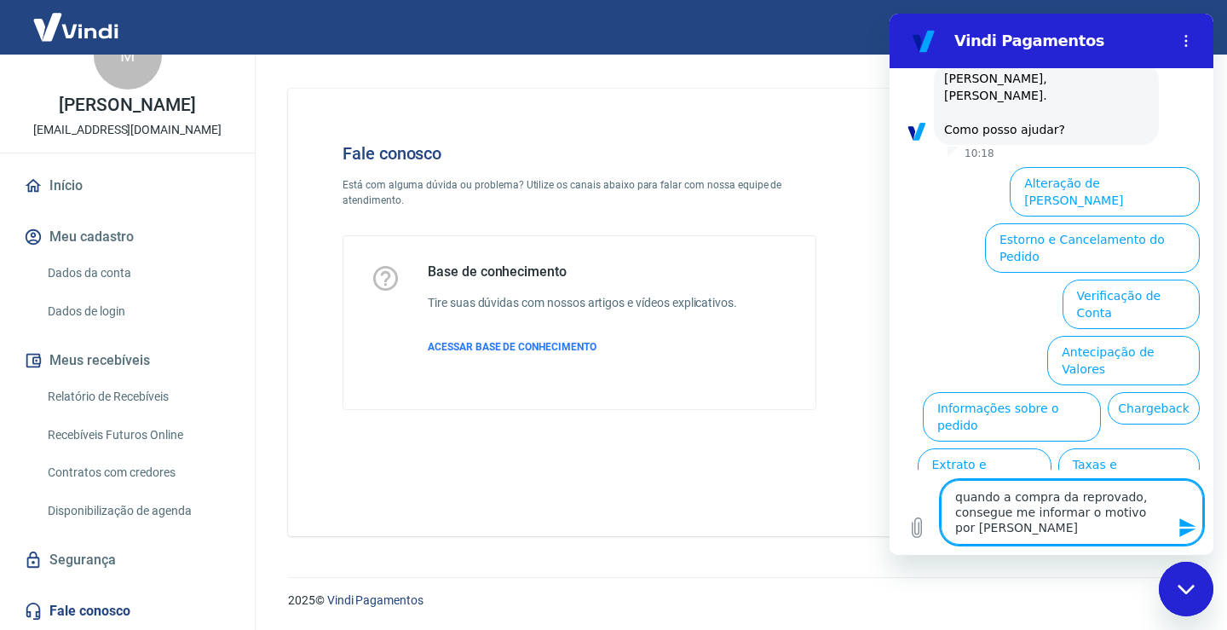
type textarea "x"
type textarea "quando a compra da reprovado, consegue me informar o motivo por [PERSON_NAME]"
type textarea "x"
type textarea "quando a compra da reprovado, consegue me informar o motivo por [PERSON_NAME]"
type textarea "x"
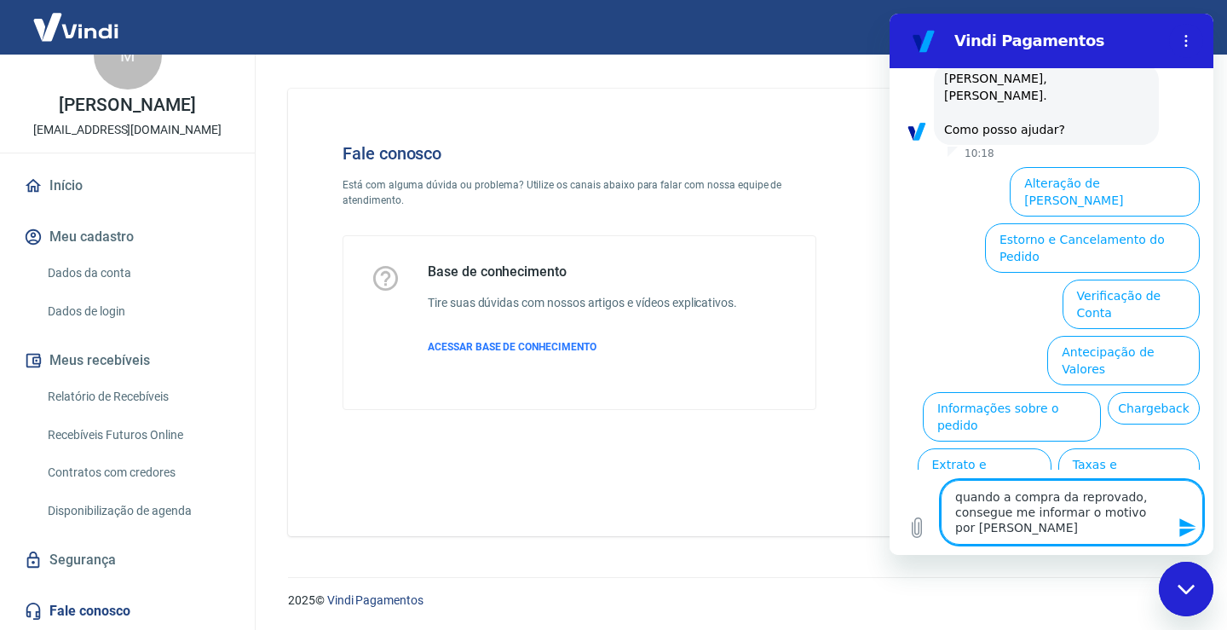
type textarea "quando a compra da reprovado, consegue me informar o motivo por [PERSON_NAME]?"
type textarea "x"
type textarea "quando a compra da reprovado, consegue me informar o motivo por [PERSON_NAME]?"
type textarea "x"
type textarea "quando a compra da reprovado, consegue me informar o motivo por [PERSON_NAME]? p"
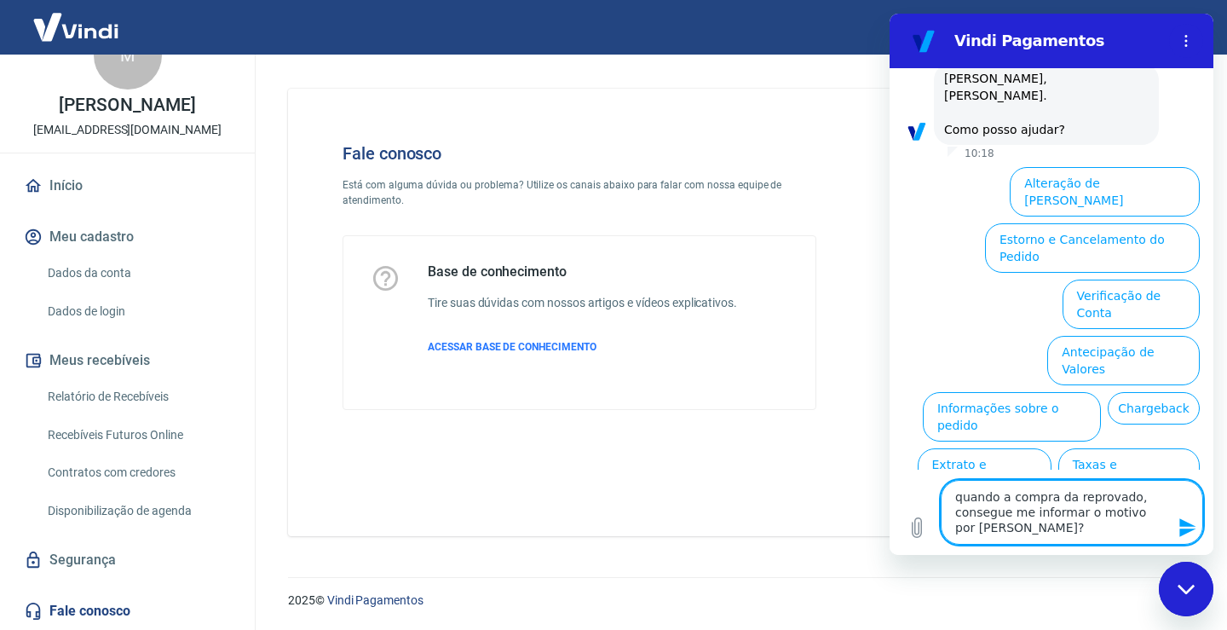
type textarea "x"
type textarea "quando a compra da reprovado, consegue me informar o motivo por [PERSON_NAME]? …"
type textarea "x"
type textarea "quando a compra da reprovado, consegue me informar o motivo por [PERSON_NAME]? …"
type textarea "x"
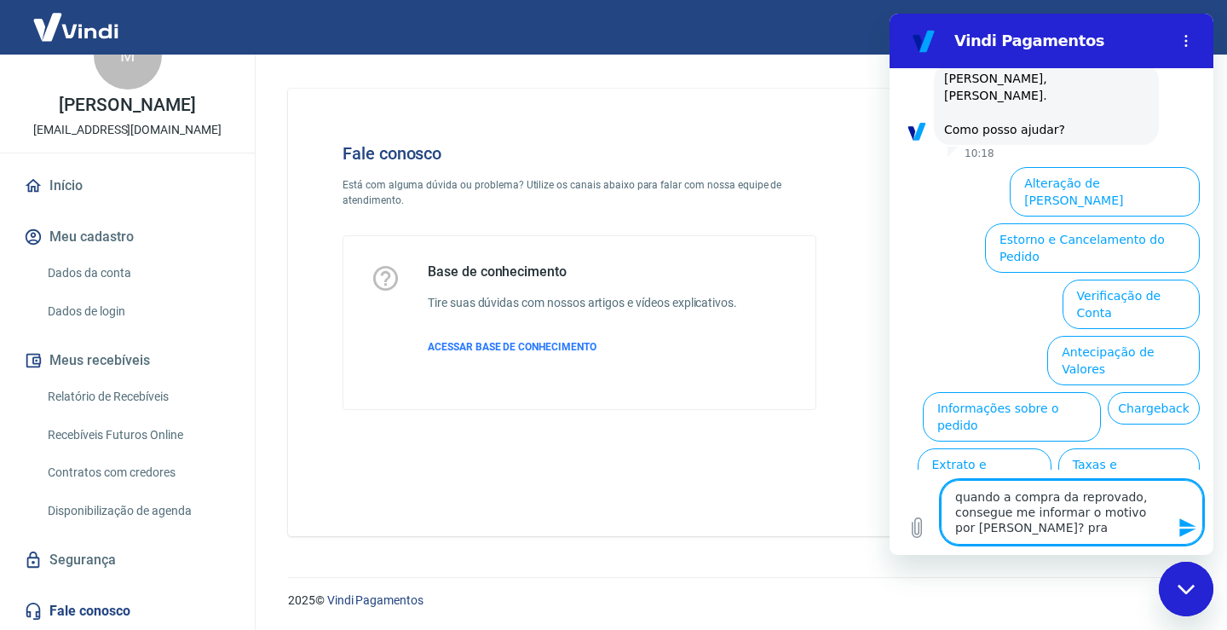
type textarea "quando a compra da reprovado, consegue me informar o motivo por [PERSON_NAME]? …"
type textarea "x"
type textarea "quando a compra da reprovado, consegue me informar o motivo por [PERSON_NAME]? …"
type textarea "x"
type textarea "quando a compra da reprovado, consegue me informar o motivo por [PERSON_NAME]? …"
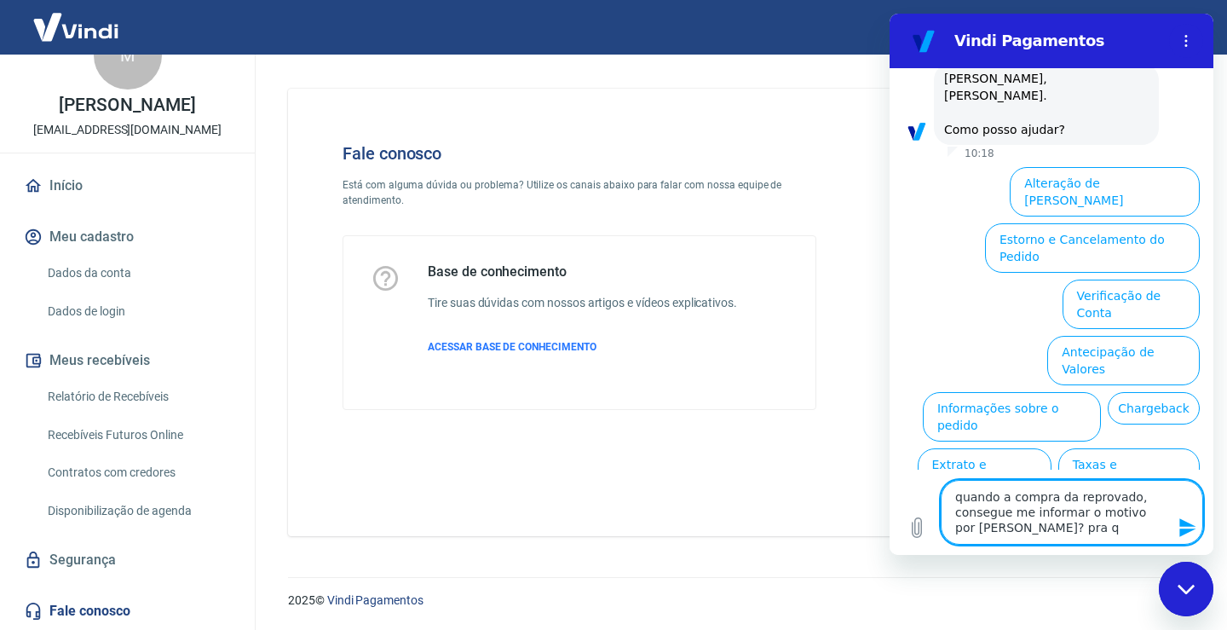
type textarea "x"
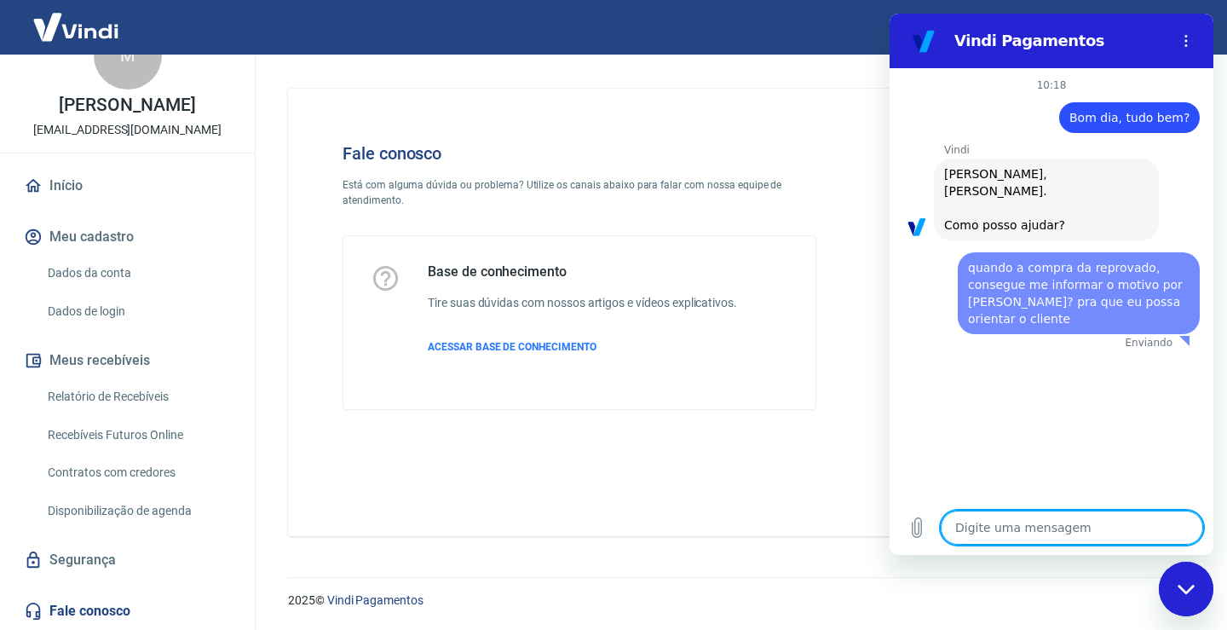
scroll to position [0, 0]
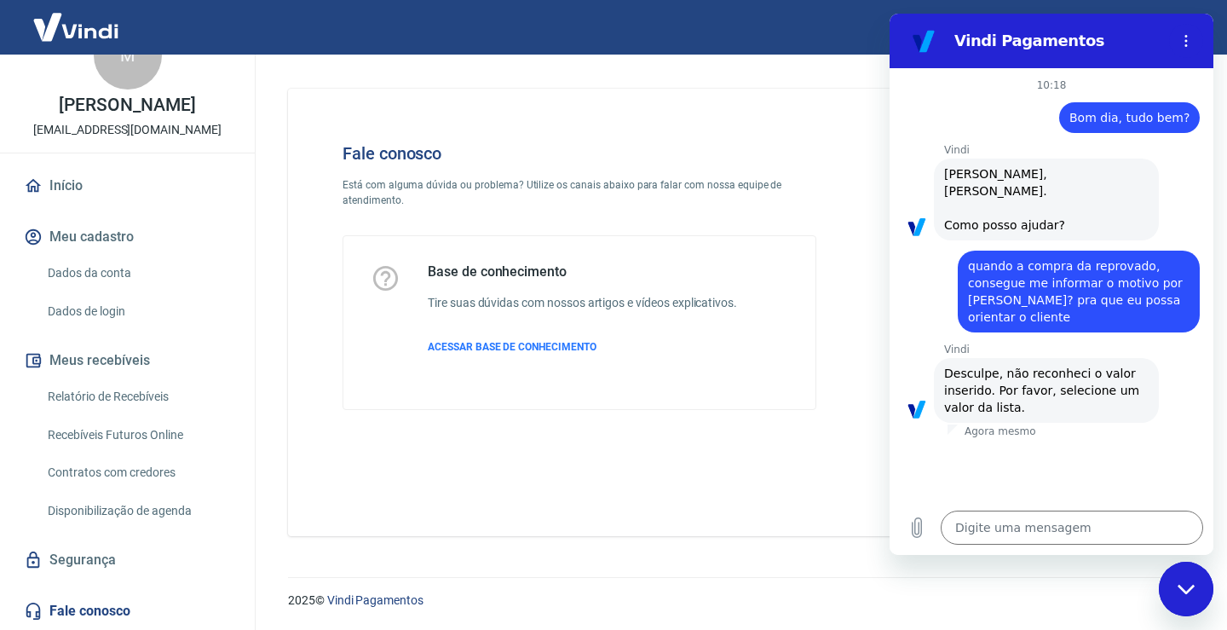
drag, startPoint x: 1119, startPoint y: 199, endPoint x: 1123, endPoint y: 209, distance: 10.3
click at [1119, 200] on div "Vindi diz: [PERSON_NAME], [PERSON_NAME]. Como posso ajudar?" at bounding box center [1046, 199] width 225 height 82
drag, startPoint x: 1130, startPoint y: 311, endPoint x: 1140, endPoint y: 452, distance: 141.7
click at [1138, 361] on div "10:18 diz: Bom dia, tudo bem? Enviado · 10:18 [PERSON_NAME] diz: [PERSON_NAME],…" at bounding box center [1051, 284] width 324 height 432
click at [1147, 457] on div "10:18 diz: Bom dia, tudo bem? Enviado · 10:18 [PERSON_NAME] diz: [PERSON_NAME],…" at bounding box center [1051, 284] width 324 height 432
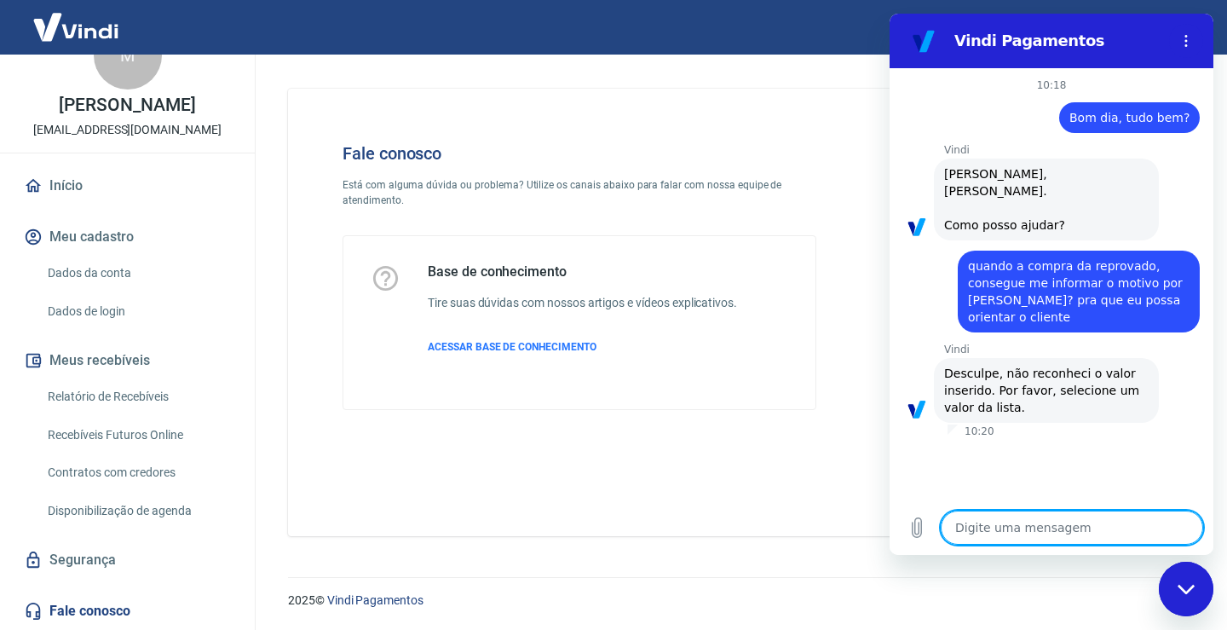
click at [998, 529] on textarea at bounding box center [1071, 527] width 262 height 34
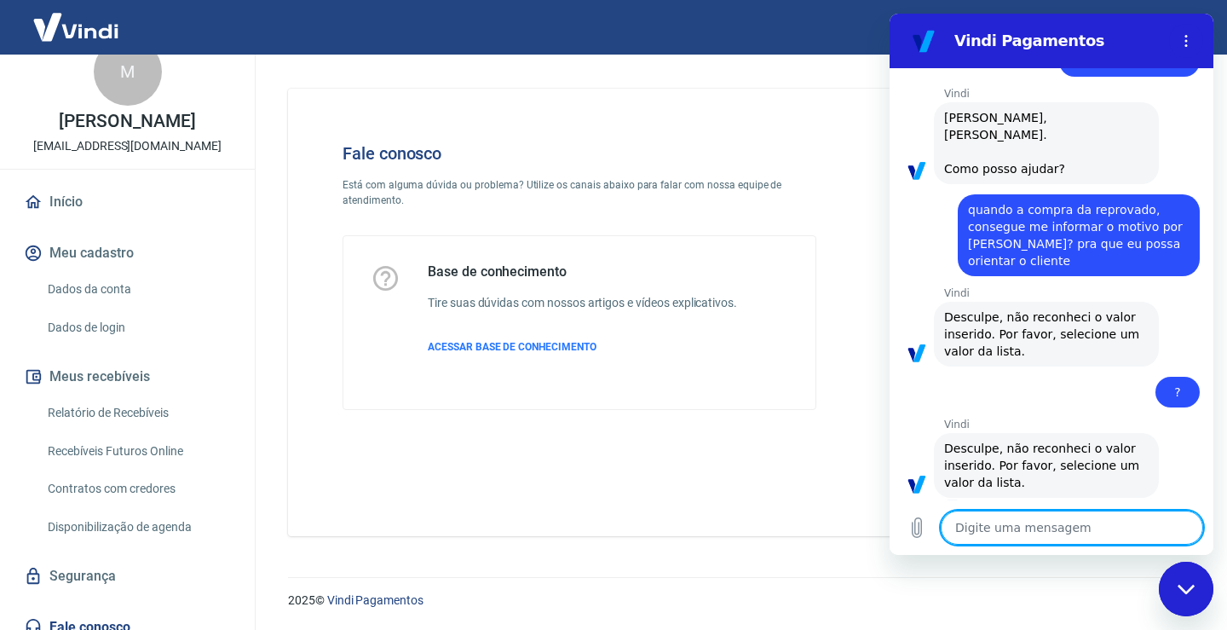
scroll to position [47, 0]
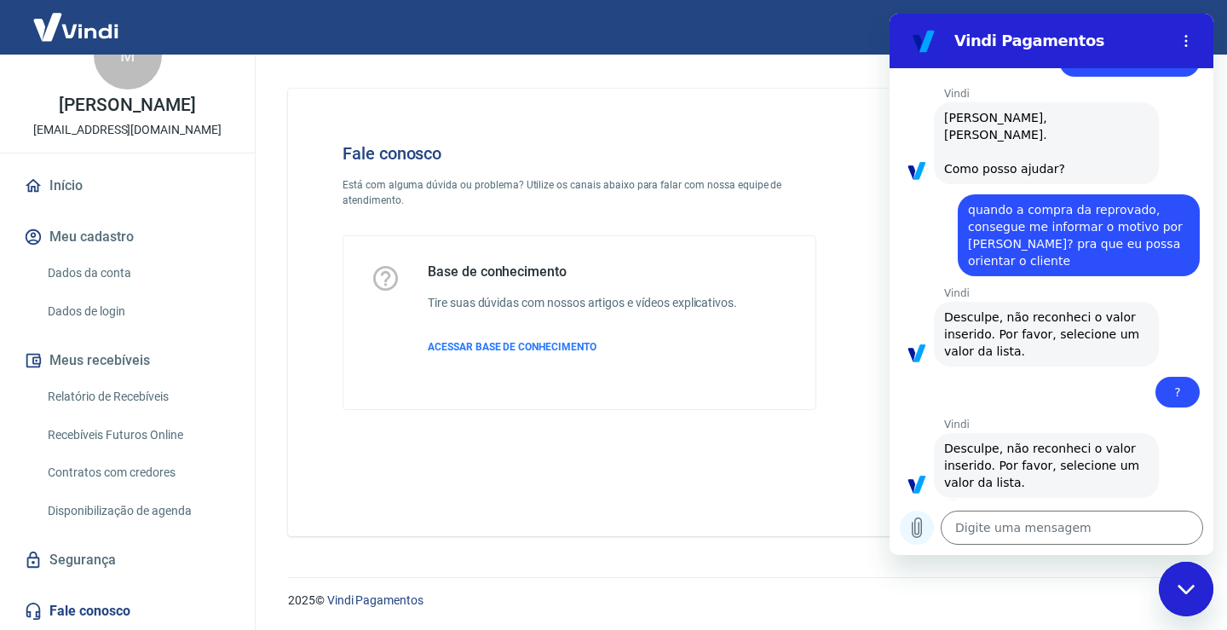
click at [922, 532] on icon "Carregar arquivo" at bounding box center [916, 528] width 9 height 20
click at [1187, 37] on circle "Menu de opções" at bounding box center [1186, 36] width 3 height 3
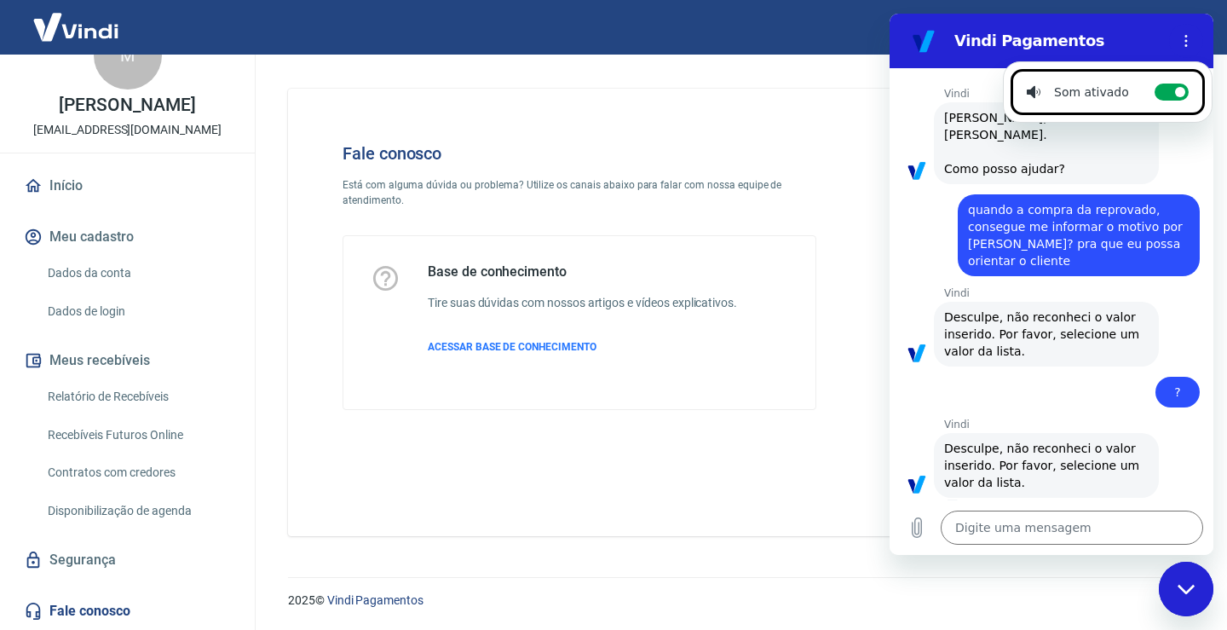
click at [814, 295] on div "Base de conhecimento Tire suas dúvidas com nossos artigos e vídeos explicativos…" at bounding box center [579, 322] width 472 height 173
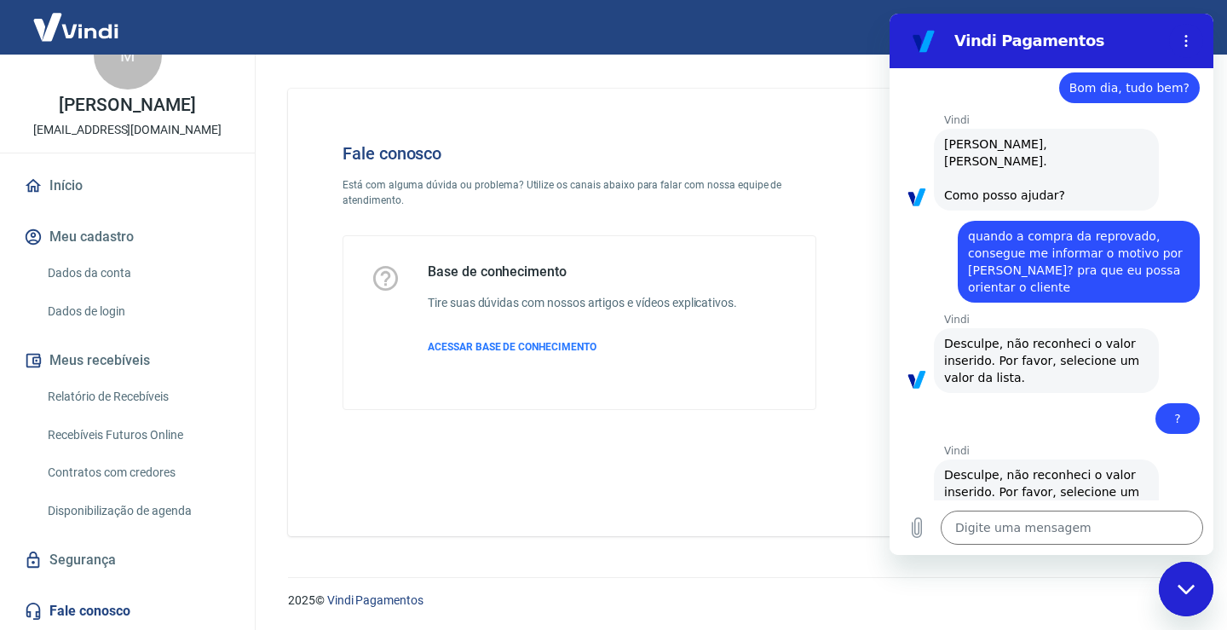
scroll to position [56, 0]
